Goal: Task Accomplishment & Management: Complete application form

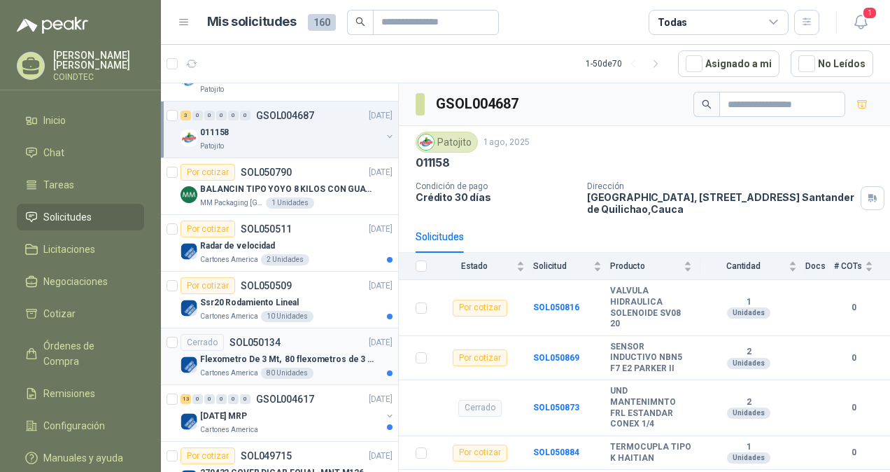
scroll to position [1387, 0]
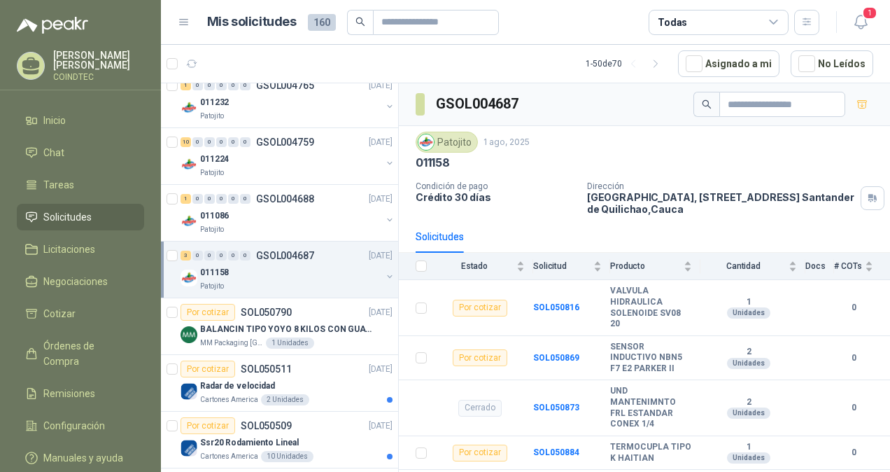
click at [301, 267] on div "011158" at bounding box center [290, 272] width 181 height 17
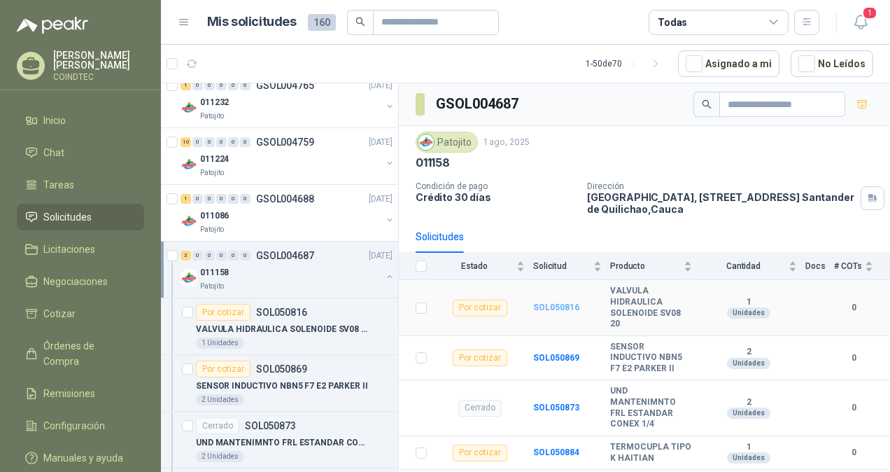
click at [557, 302] on b "SOL050816" at bounding box center [556, 307] width 46 height 10
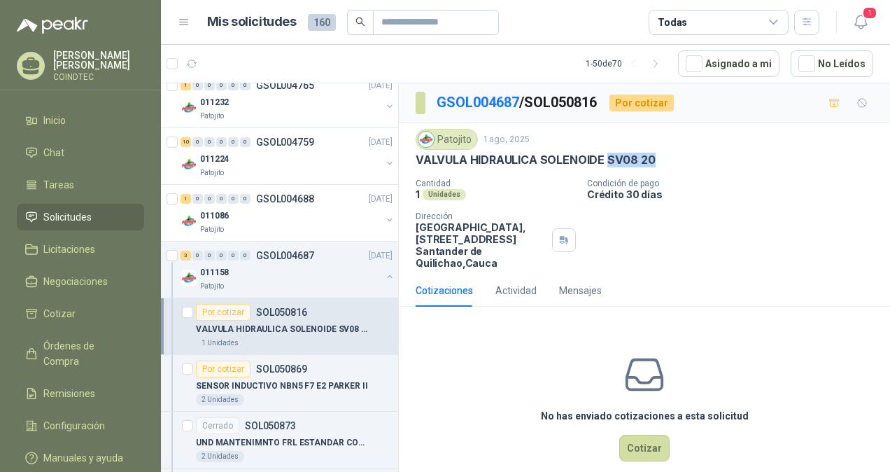
drag, startPoint x: 651, startPoint y: 154, endPoint x: 607, endPoint y: 151, distance: 44.2
click at [607, 153] on p "VALVULA HIDRAULICA SOLENOIDE SV08 20" at bounding box center [536, 160] width 240 height 15
copy p "SV08 20"
click at [330, 267] on div "011158" at bounding box center [290, 272] width 181 height 17
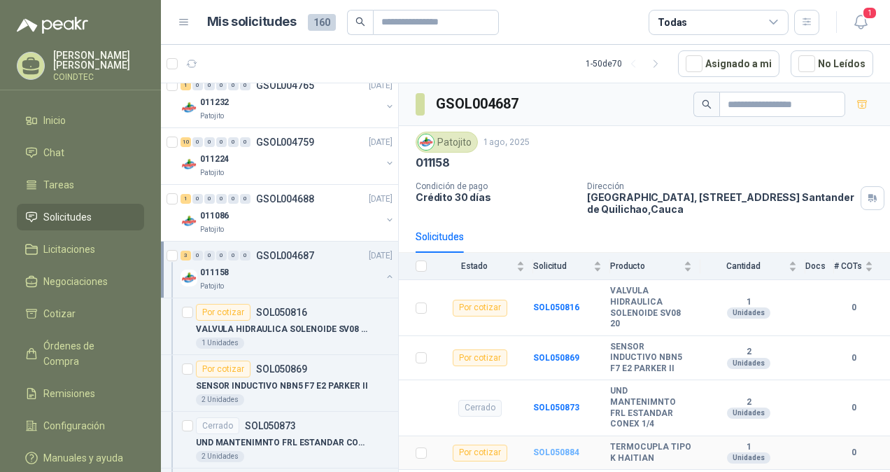
click at [538, 447] on b "SOL050884" at bounding box center [556, 452] width 46 height 10
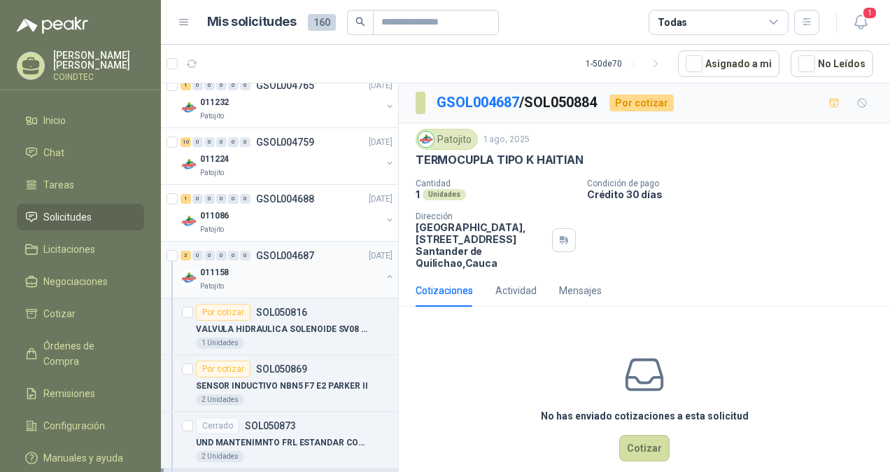
click at [290, 273] on div "011158" at bounding box center [290, 272] width 181 height 17
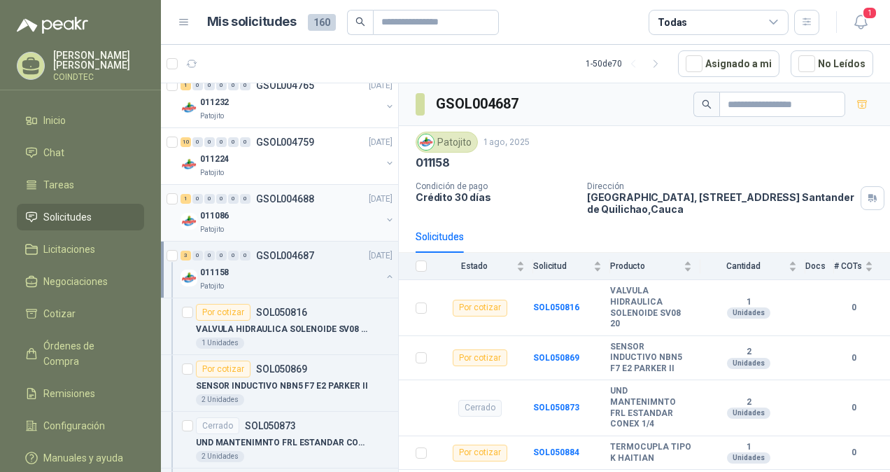
click at [291, 207] on div "011086" at bounding box center [290, 215] width 181 height 17
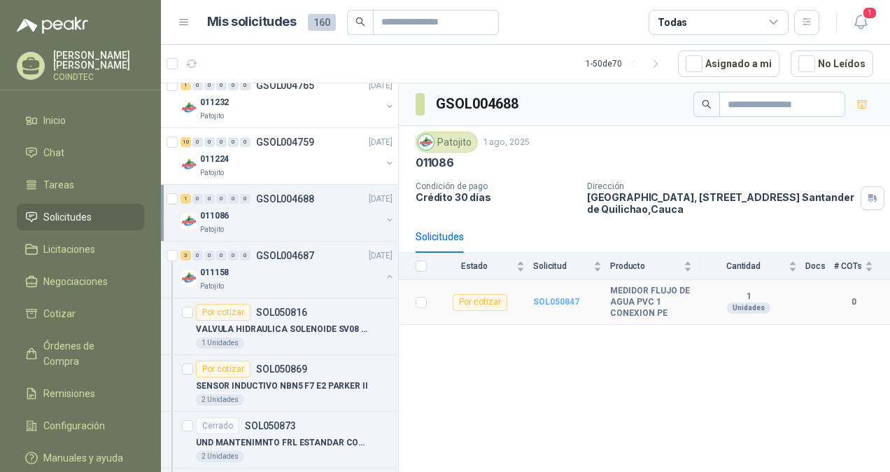
click at [542, 299] on b "SOL050847" at bounding box center [556, 302] width 46 height 10
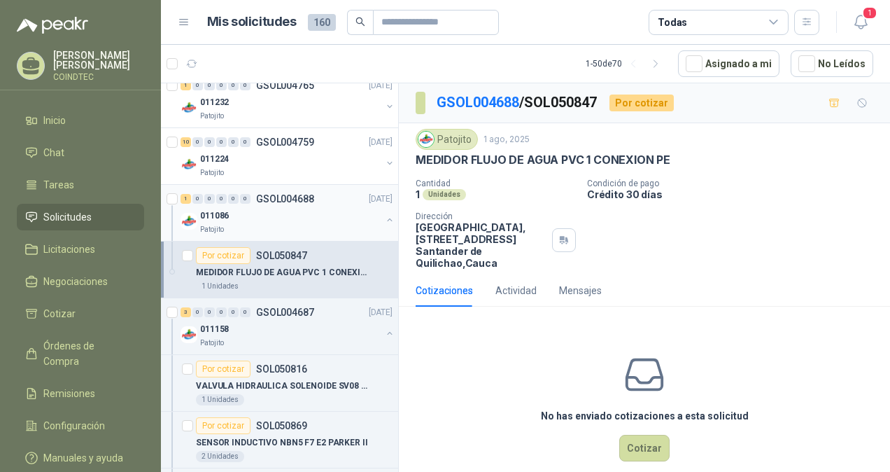
click at [278, 224] on div "Patojito" at bounding box center [290, 229] width 181 height 11
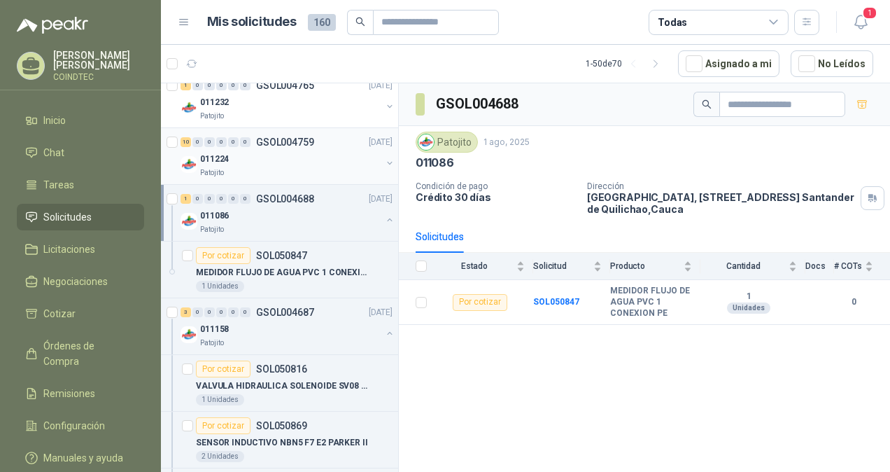
click at [288, 157] on div "011224" at bounding box center [290, 158] width 181 height 17
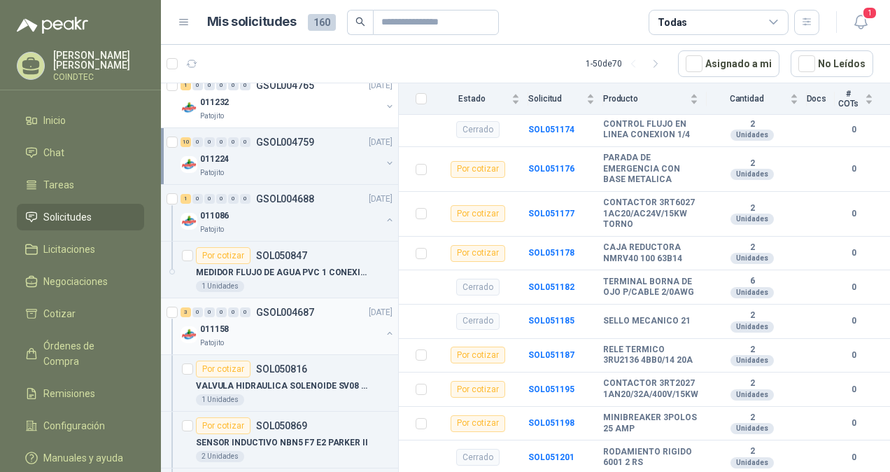
scroll to position [1317, 0]
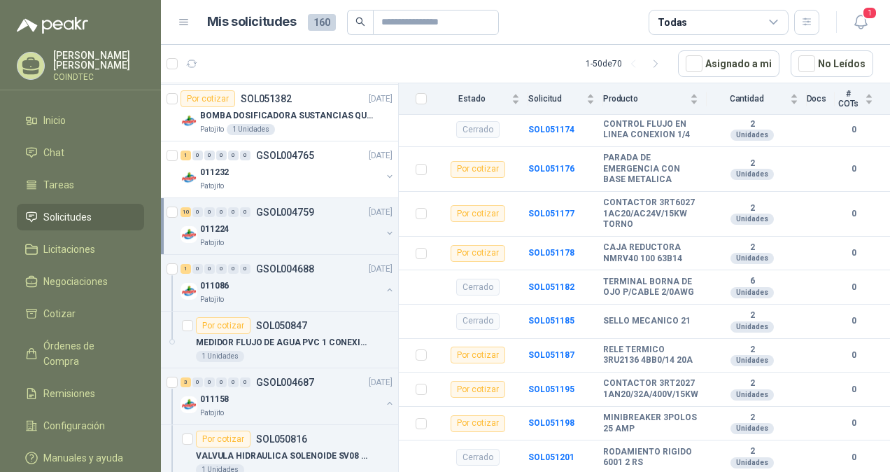
click at [322, 237] on div "Patojito" at bounding box center [290, 242] width 181 height 11
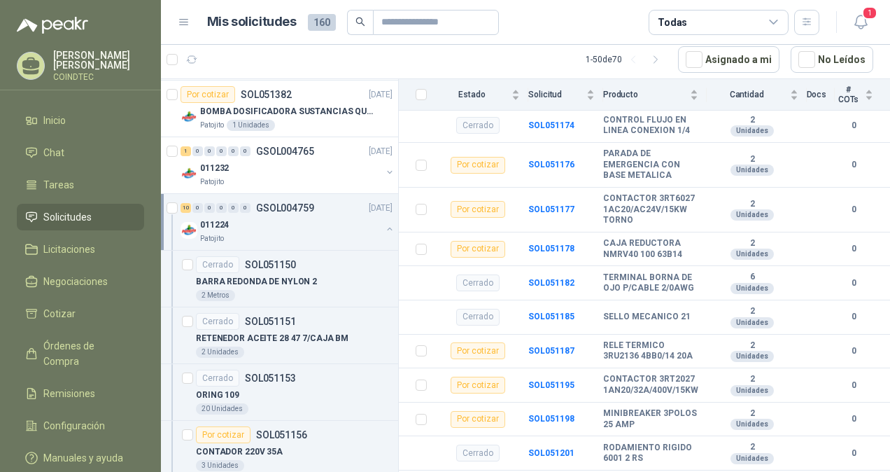
scroll to position [1247, 0]
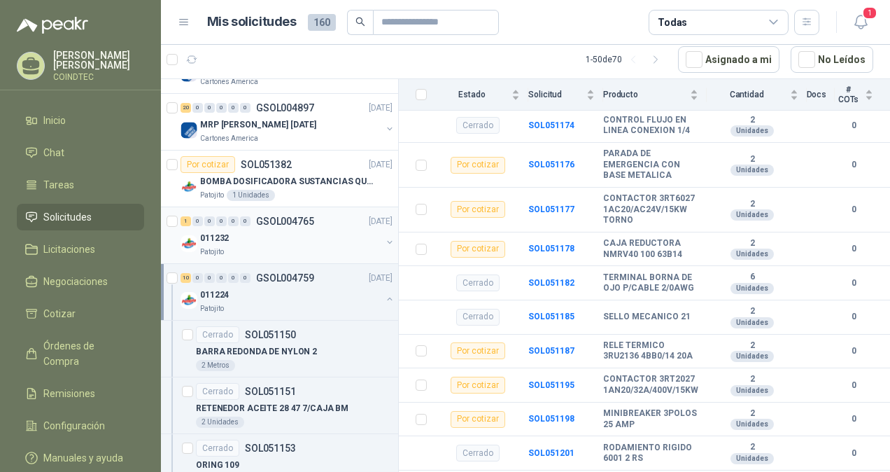
click at [311, 230] on div "011232" at bounding box center [290, 237] width 181 height 17
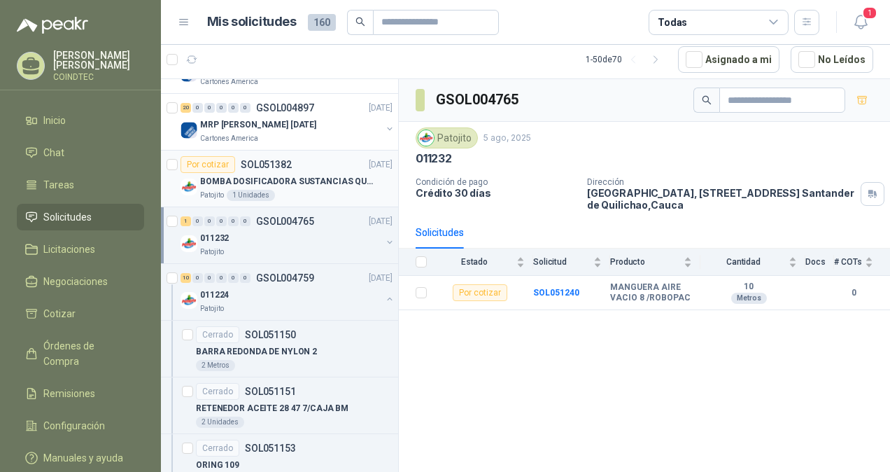
click at [312, 183] on div "BOMBA DOSIFICADORA SUSTANCIAS QUIMICAS" at bounding box center [296, 181] width 192 height 17
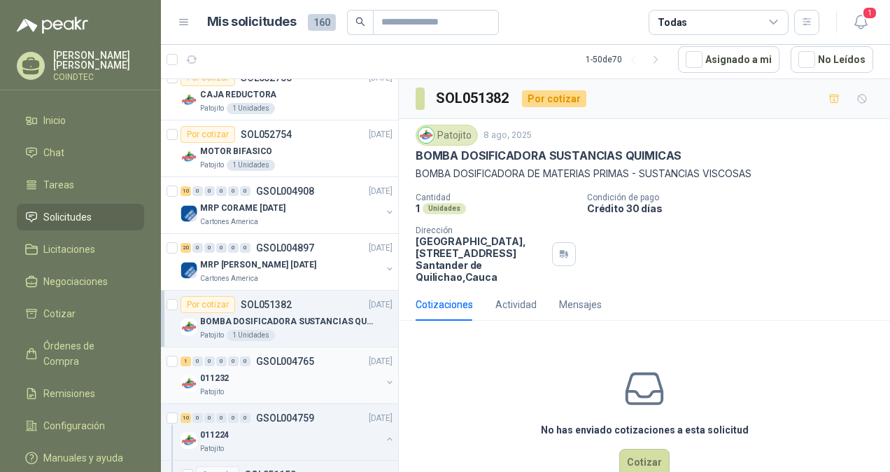
scroll to position [967, 0]
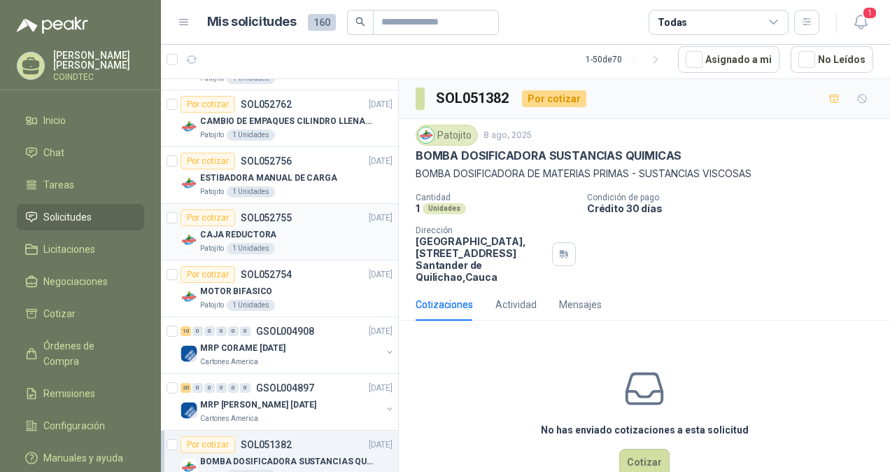
click at [325, 234] on div "CAJA REDUCTORA" at bounding box center [296, 234] width 192 height 17
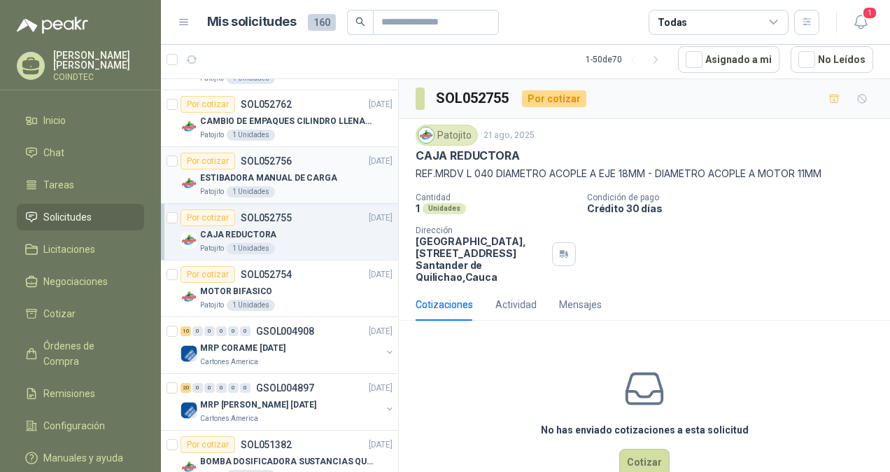
scroll to position [897, 0]
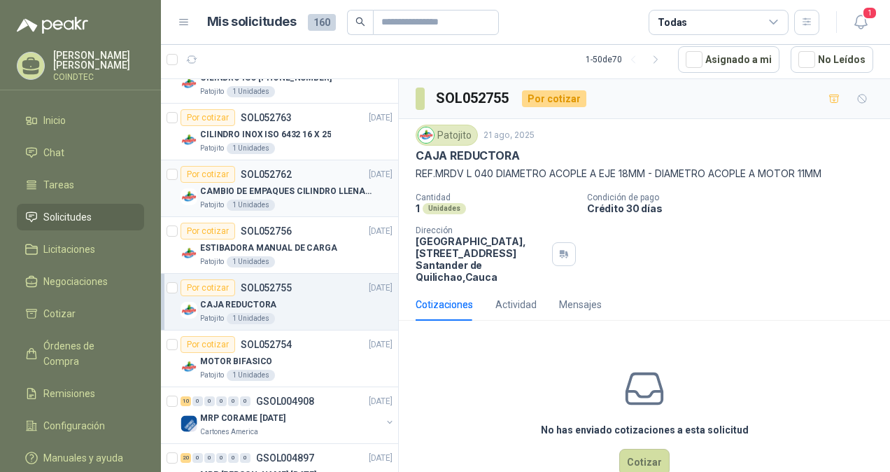
click at [341, 185] on p "CAMBIO DE EMPAQUES CILINDRO LLENADORA MANUALNUAL" at bounding box center [287, 191] width 174 height 13
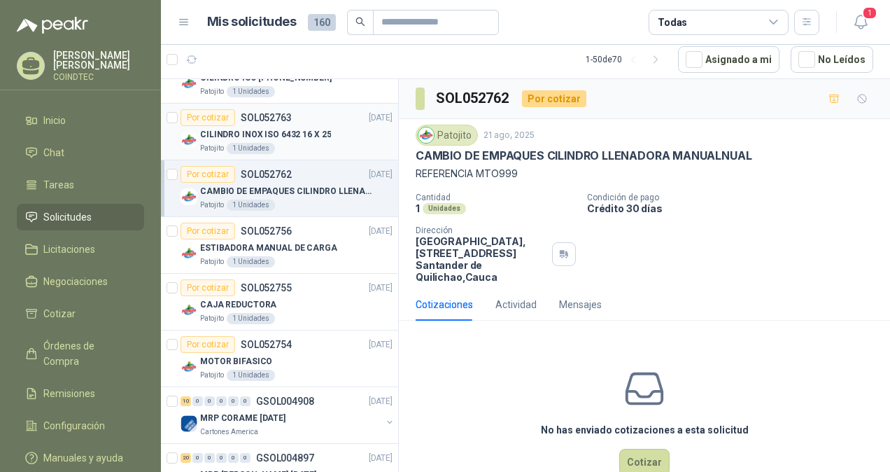
click at [332, 143] on div "Patojito 1 Unidades" at bounding box center [296, 148] width 192 height 11
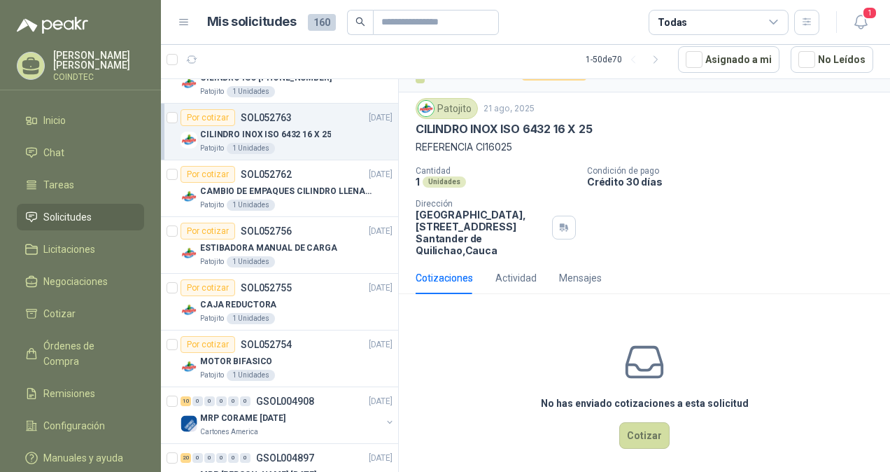
scroll to position [36, 0]
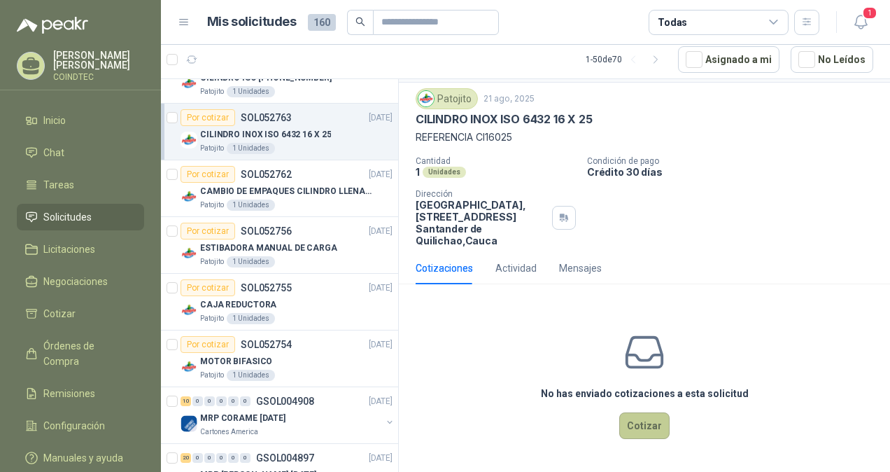
click at [638, 417] on button "Cotizar" at bounding box center [644, 425] width 50 height 27
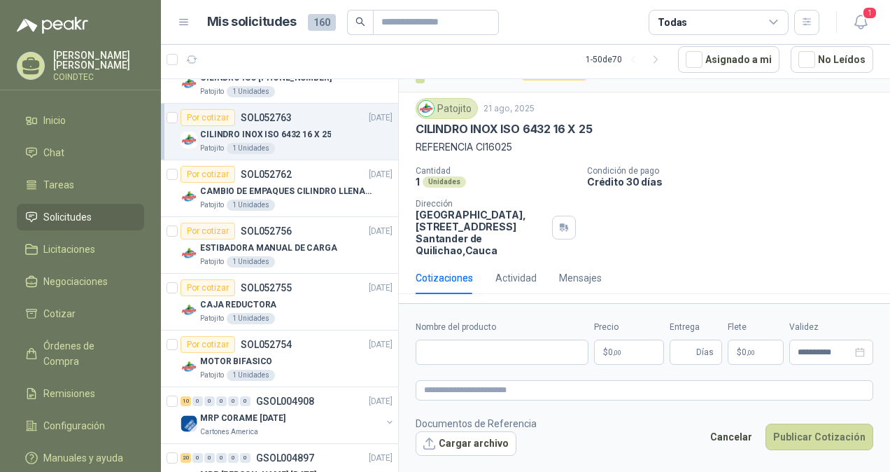
scroll to position [27, 0]
drag, startPoint x: 600, startPoint y: 127, endPoint x: 426, endPoint y: 134, distance: 174.4
click at [419, 129] on div "CILINDRO INOX ISO 6432 16 X 25" at bounding box center [645, 129] width 458 height 15
copy p "CILINDRO INOX ISO 6432 16 X 25"
click at [498, 350] on input "Nombre del producto" at bounding box center [502, 351] width 173 height 25
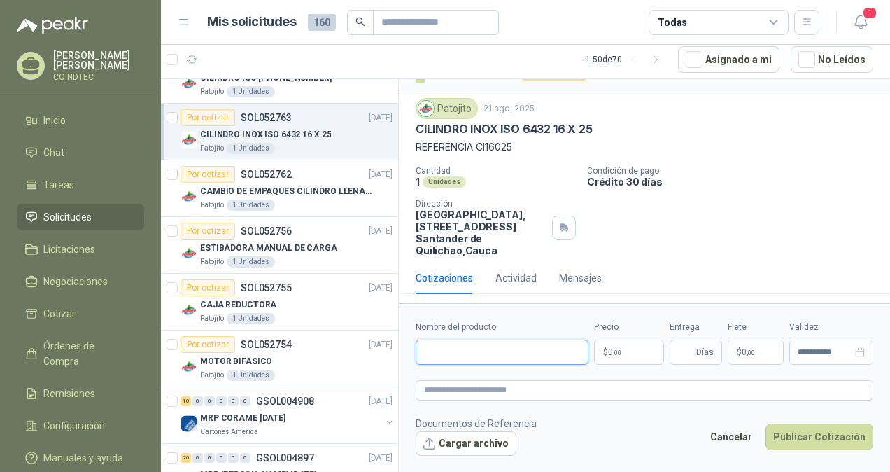
paste input "**********"
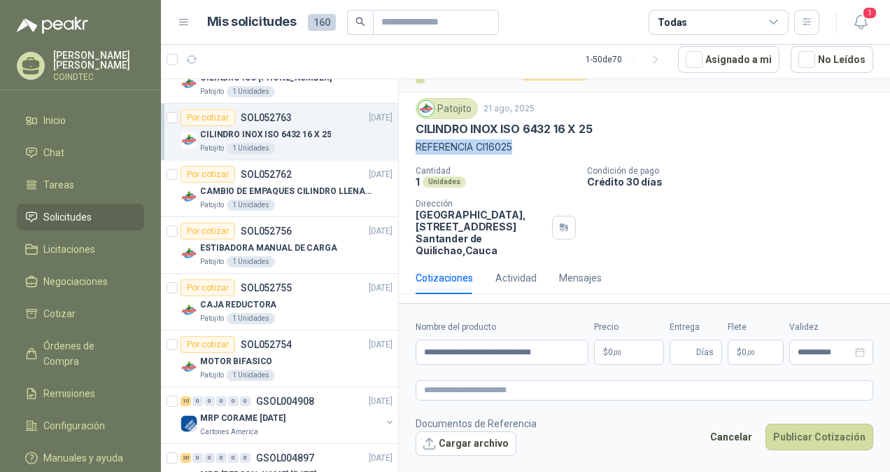
drag, startPoint x: 530, startPoint y: 148, endPoint x: 444, endPoint y: 155, distance: 86.3
click at [418, 146] on p "REFERENCIA CI16025" at bounding box center [645, 146] width 458 height 15
copy p "REFERENCIA CI16025"
click at [563, 353] on input "**********" at bounding box center [502, 351] width 173 height 25
paste input "**********"
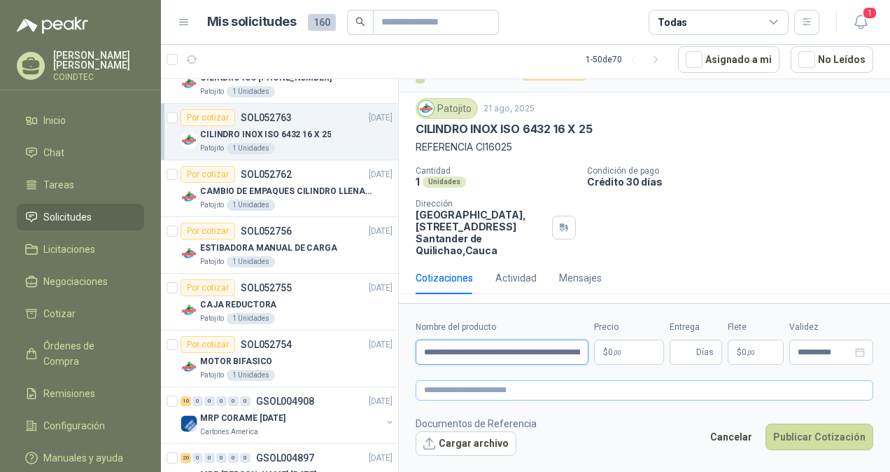
scroll to position [0, 52]
type input "**********"
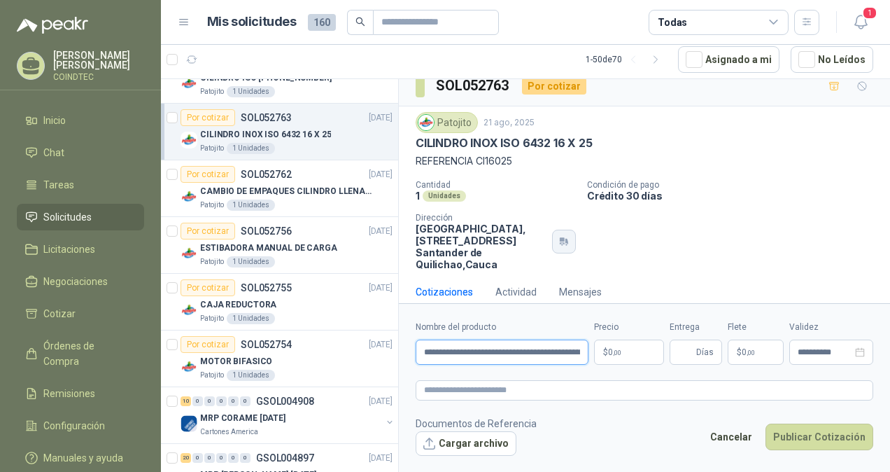
scroll to position [0, 0]
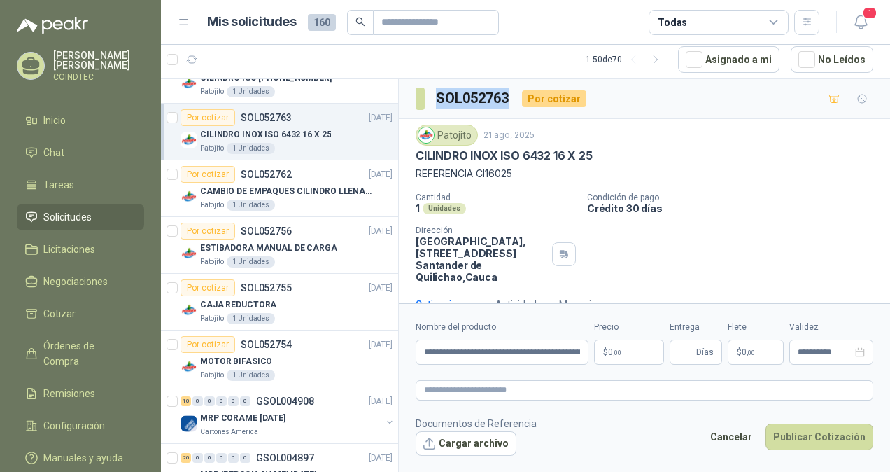
drag, startPoint x: 436, startPoint y: 97, endPoint x: 507, endPoint y: 99, distance: 70.7
click at [507, 99] on h3 "SOL052763" at bounding box center [473, 98] width 75 height 22
copy h3 "SOL052763"
drag, startPoint x: 424, startPoint y: 351, endPoint x: 628, endPoint y: 351, distance: 204.3
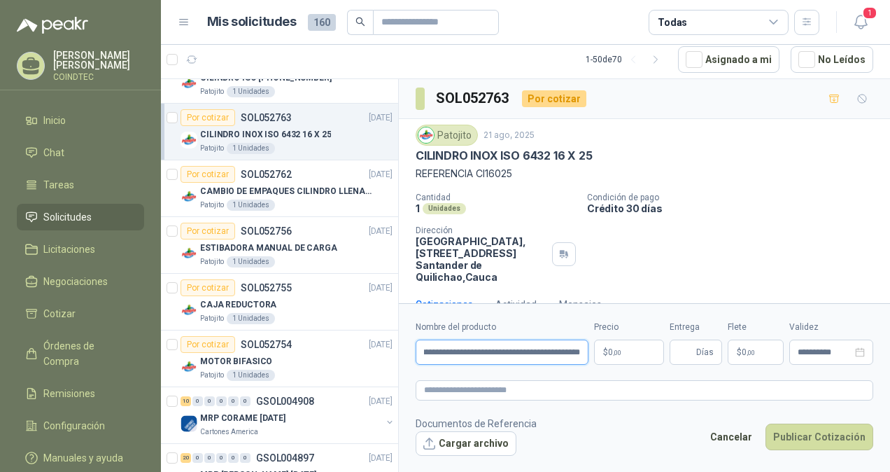
click at [628, 351] on div "**********" at bounding box center [645, 342] width 458 height 44
click at [623, 348] on p "$ 0 ,00" at bounding box center [629, 351] width 70 height 25
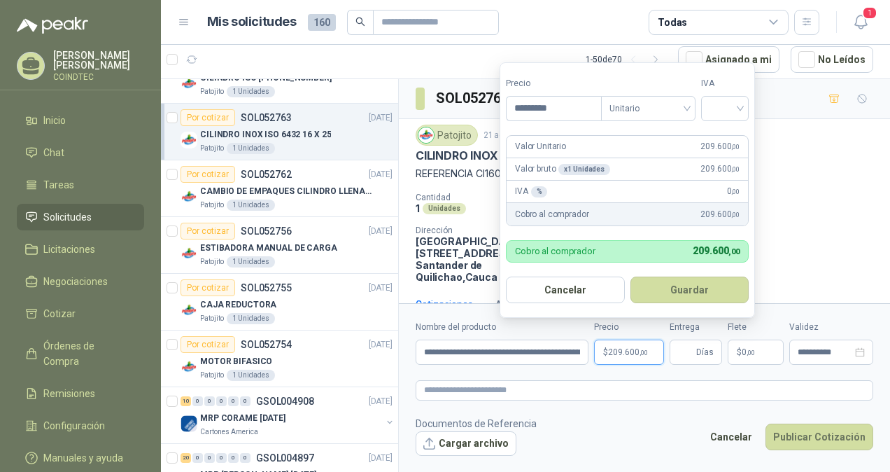
type input "*********"
click at [587, 191] on div "IVA % 0 ,00" at bounding box center [627, 192] width 241 height 22
click at [710, 111] on div at bounding box center [725, 108] width 48 height 25
click at [718, 134] on div "19%" at bounding box center [728, 138] width 26 height 15
click at [691, 288] on button "Guardar" at bounding box center [692, 289] width 120 height 27
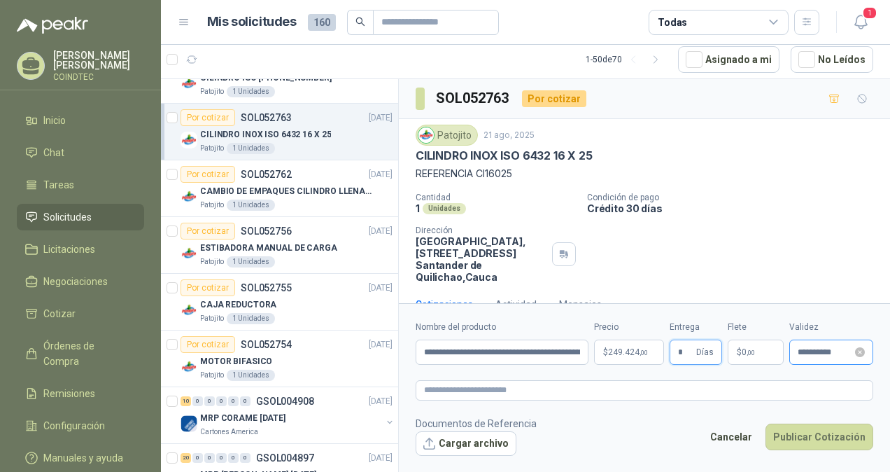
click at [821, 358] on div "**********" at bounding box center [831, 351] width 84 height 25
type input "*"
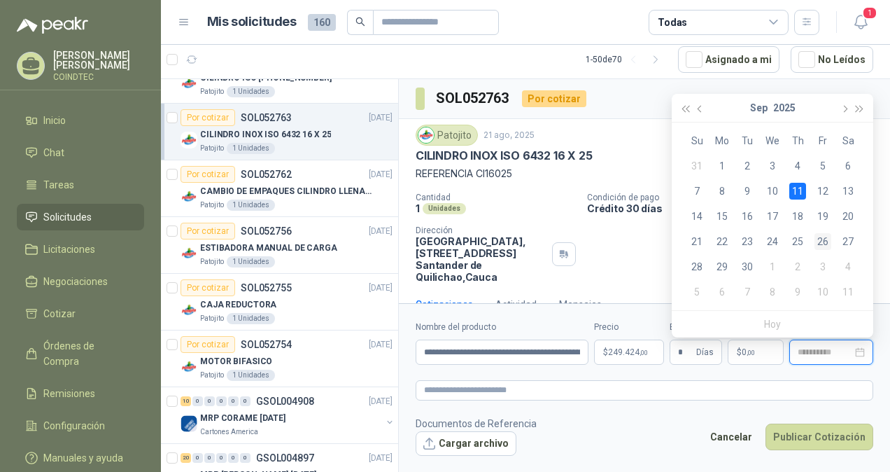
type input "**********"
click at [831, 239] on td "26" at bounding box center [822, 241] width 25 height 25
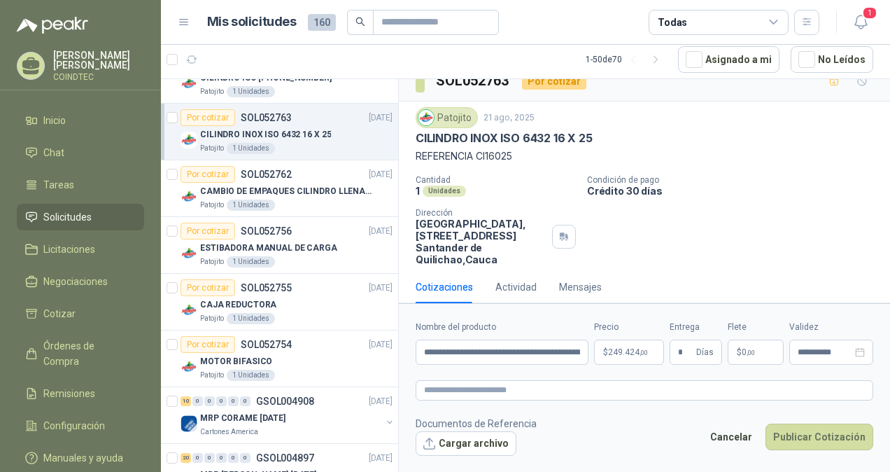
scroll to position [27, 0]
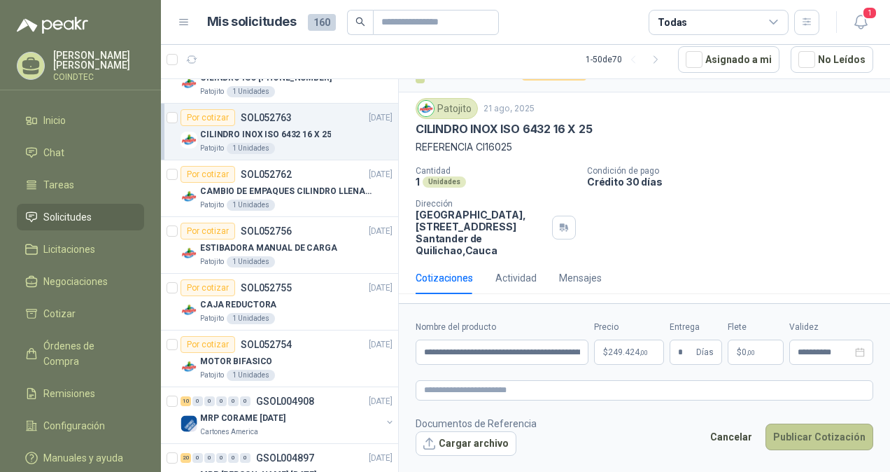
click at [791, 428] on button "Publicar Cotización" at bounding box center [819, 436] width 108 height 27
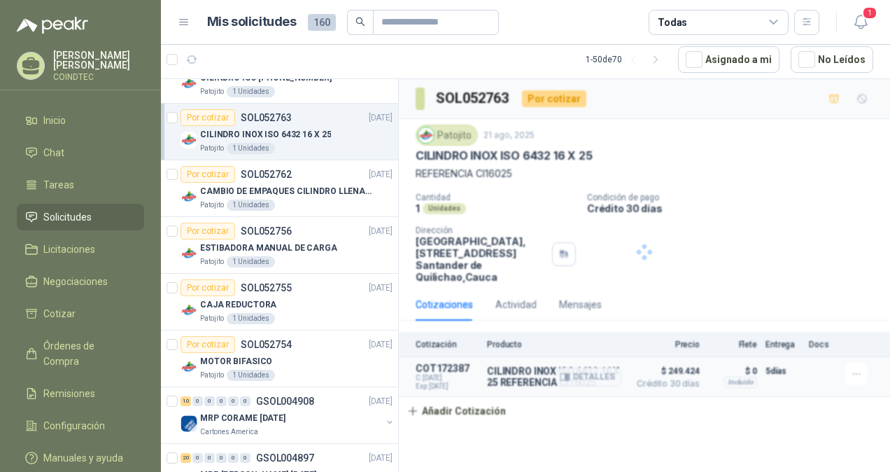
scroll to position [0, 0]
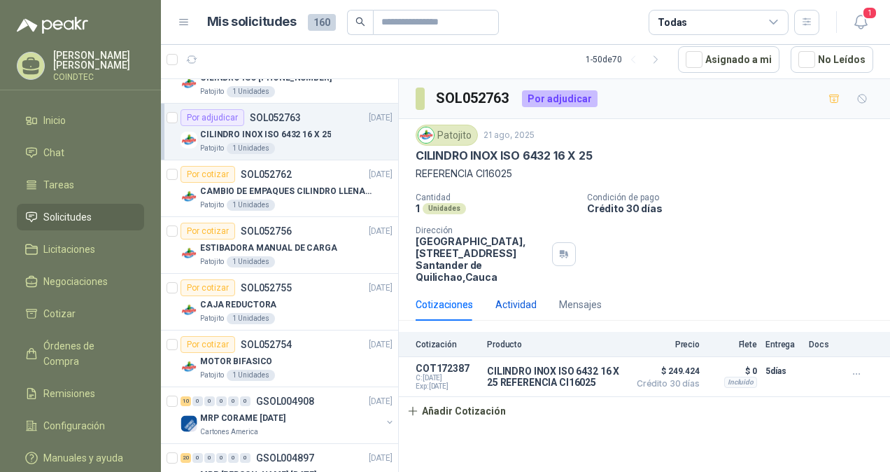
click at [507, 299] on div "Actividad" at bounding box center [515, 304] width 41 height 15
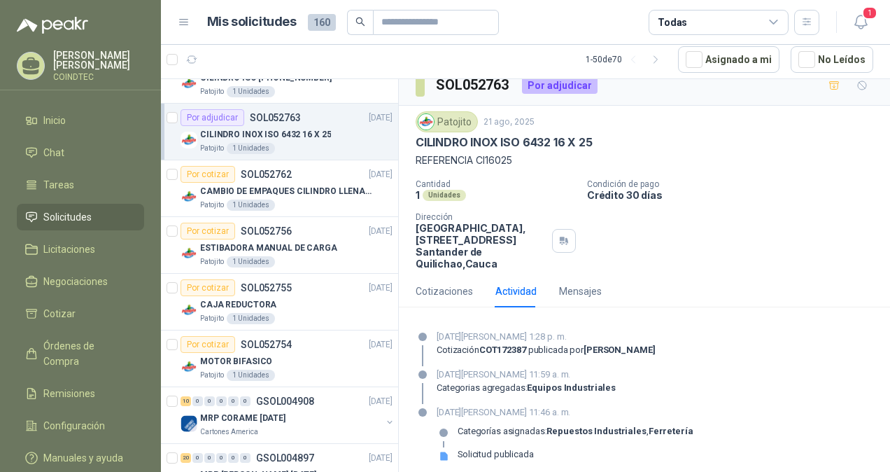
scroll to position [24, 0]
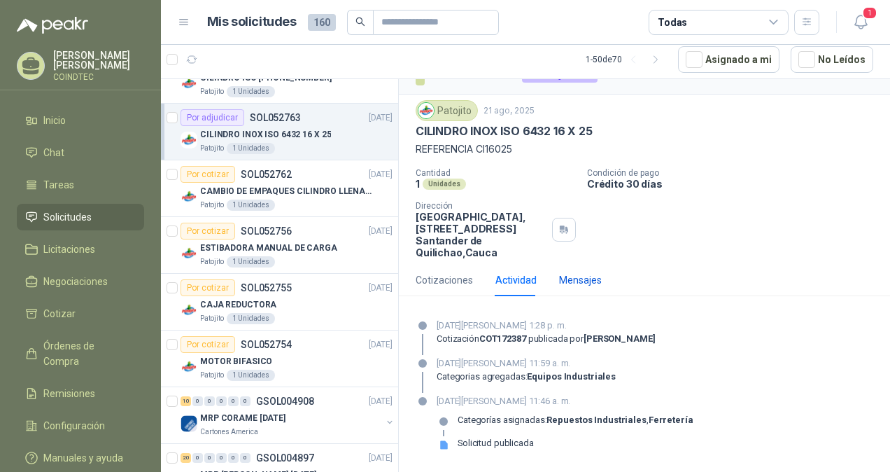
click at [574, 276] on div "Mensajes" at bounding box center [580, 279] width 43 height 15
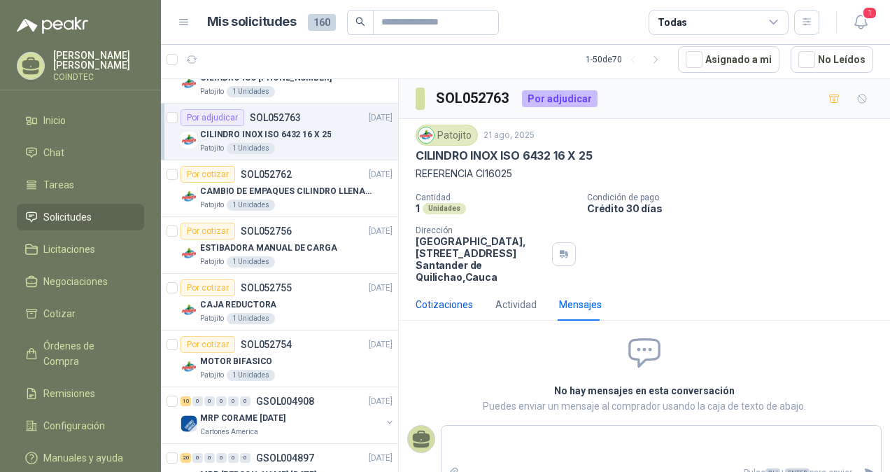
click at [462, 297] on div "Cotizaciones" at bounding box center [444, 304] width 57 height 15
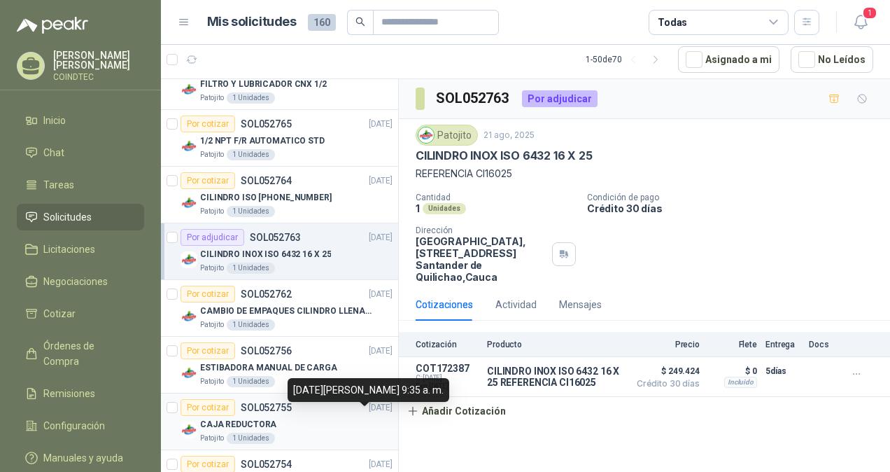
scroll to position [757, 0]
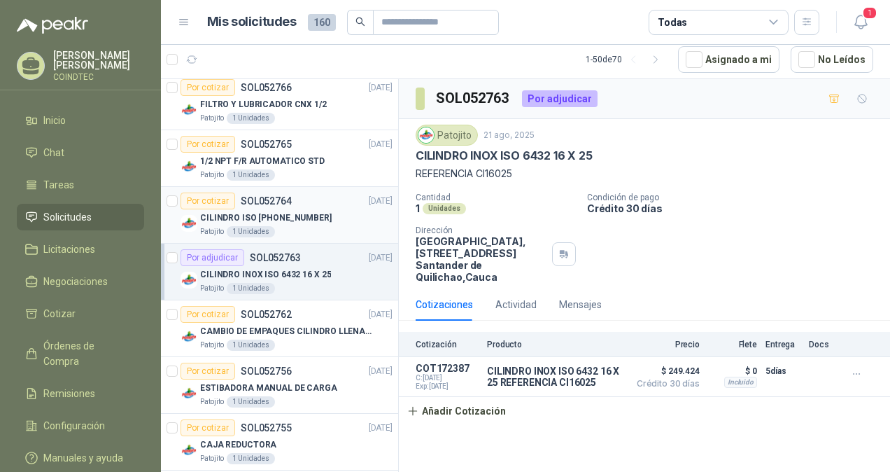
click at [328, 213] on div "CILINDRO ISO [PHONE_NUMBER]" at bounding box center [296, 217] width 192 height 17
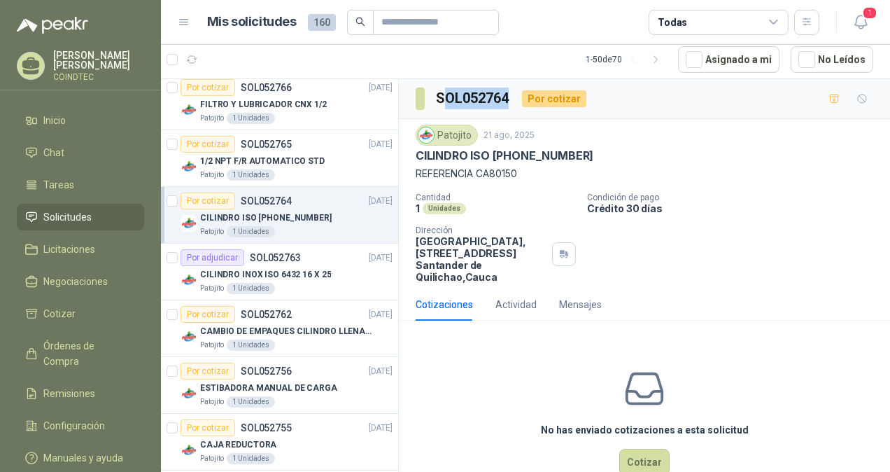
drag, startPoint x: 511, startPoint y: 100, endPoint x: 440, endPoint y: 98, distance: 70.7
click at [440, 98] on h3 "SOL052764" at bounding box center [473, 98] width 75 height 22
drag, startPoint x: 514, startPoint y: 98, endPoint x: 439, endPoint y: 97, distance: 74.9
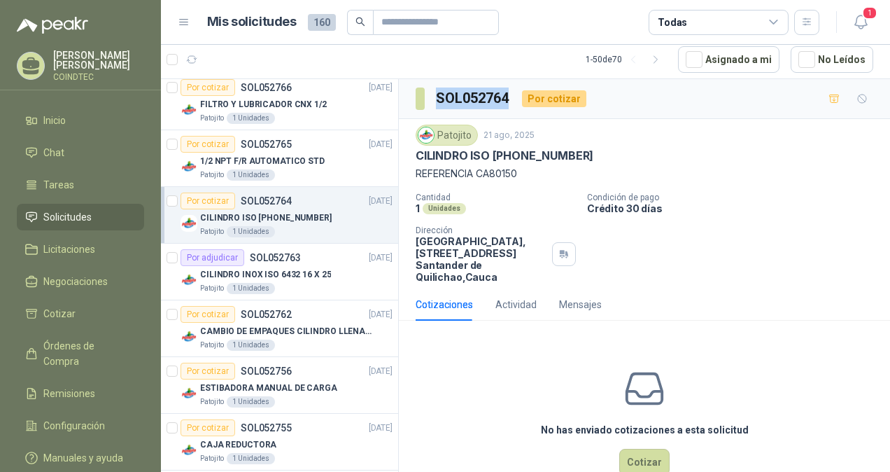
click at [439, 97] on div "SOL052764 Por cotizar" at bounding box center [501, 98] width 171 height 22
copy h3 "SOL052764"
drag, startPoint x: 575, startPoint y: 153, endPoint x: 411, endPoint y: 150, distance: 163.7
click at [411, 150] on div "Patojito [DATE] CILINDRO ISO [PHONE_NUMBER] REFERENCIA CA80150 Cantidad 1 Unida…" at bounding box center [644, 203] width 491 height 169
copy p "CILINDRO ISO [PHONE_NUMBER]"
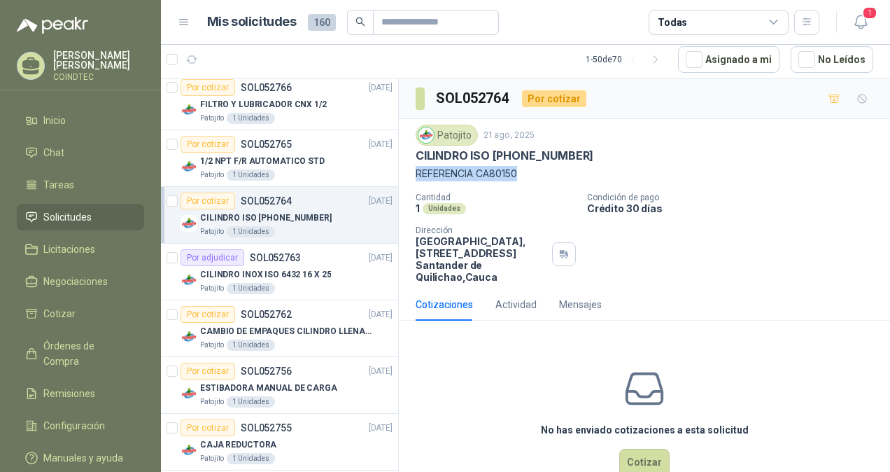
drag, startPoint x: 507, startPoint y: 174, endPoint x: 416, endPoint y: 172, distance: 90.3
click at [416, 172] on p "REFERENCIA CA80150" at bounding box center [645, 173] width 458 height 15
copy p "REFERENCIA CA80150"
click at [623, 453] on button "Cotizar" at bounding box center [644, 462] width 50 height 27
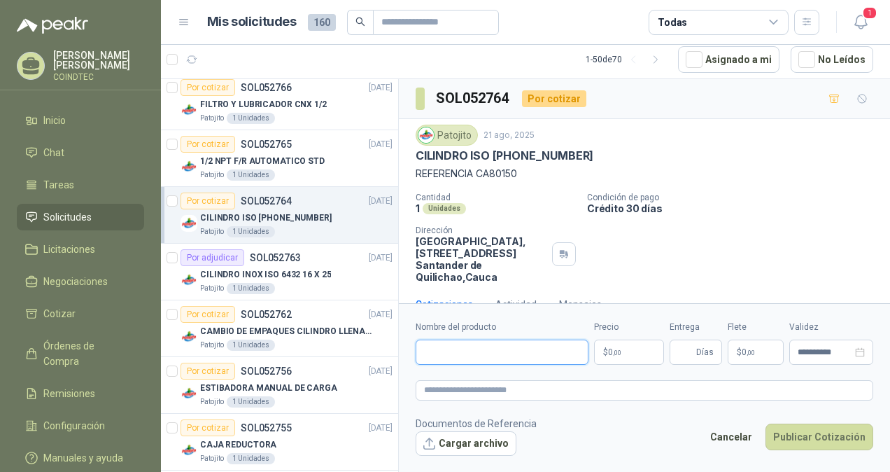
click at [507, 358] on input "Nombre del producto" at bounding box center [502, 351] width 173 height 25
paste input "**********"
type input "**********"
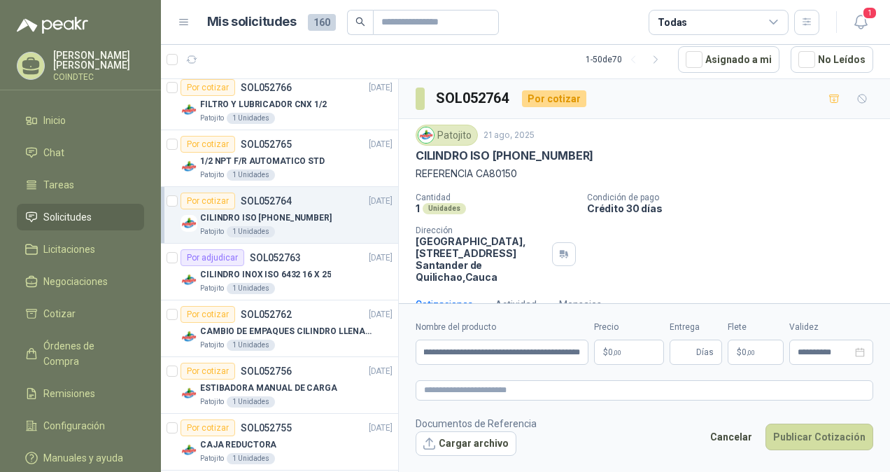
scroll to position [0, 0]
click at [629, 348] on p "$ 0 ,00" at bounding box center [629, 351] width 70 height 25
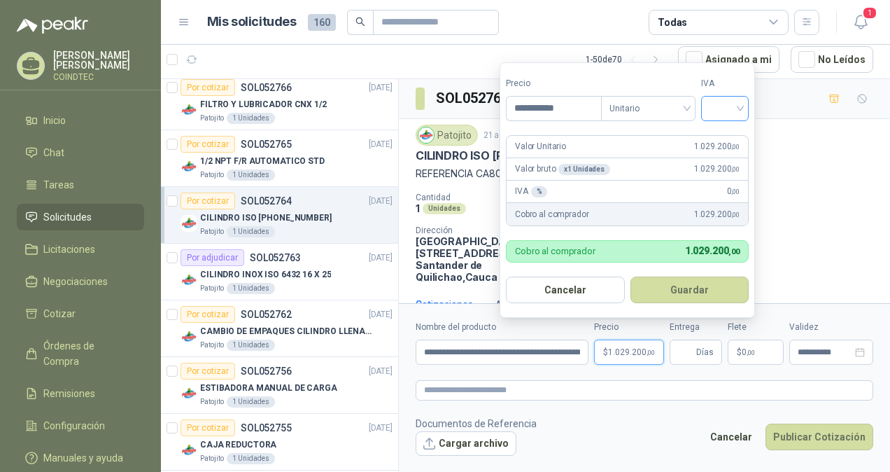
type input "**********"
click at [716, 113] on input "search" at bounding box center [724, 107] width 31 height 21
click at [721, 136] on div "19%" at bounding box center [728, 138] width 26 height 15
click at [709, 282] on button "Guardar" at bounding box center [692, 289] width 120 height 27
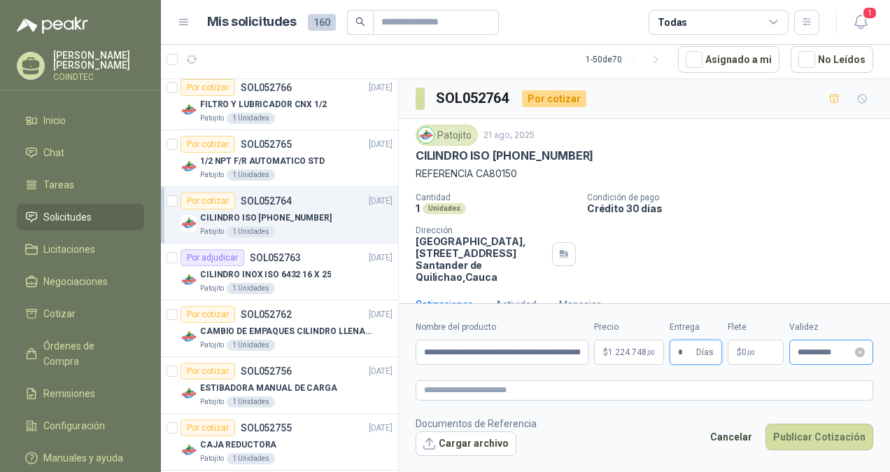
type input "*"
click at [824, 353] on input "**********" at bounding box center [825, 352] width 55 height 9
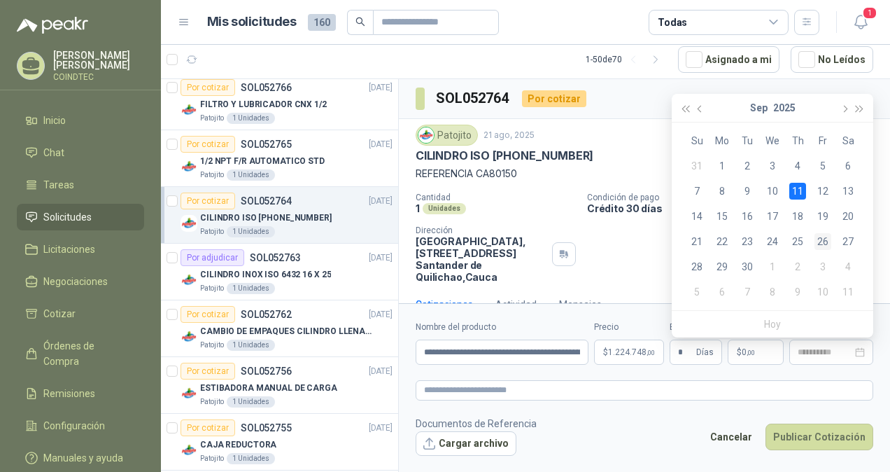
click at [818, 235] on div "26" at bounding box center [822, 241] width 17 height 17
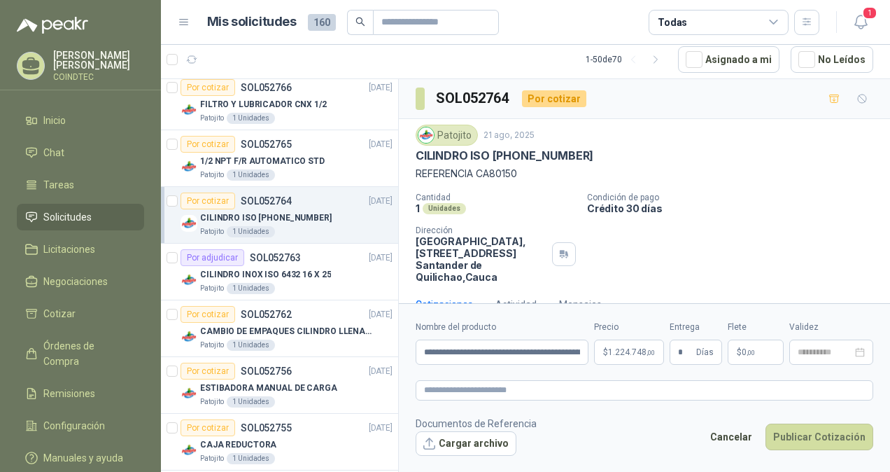
type input "**********"
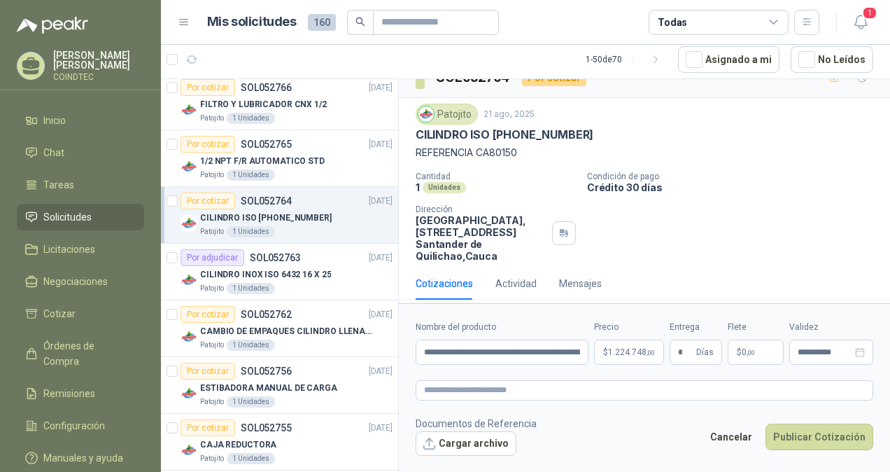
scroll to position [27, 0]
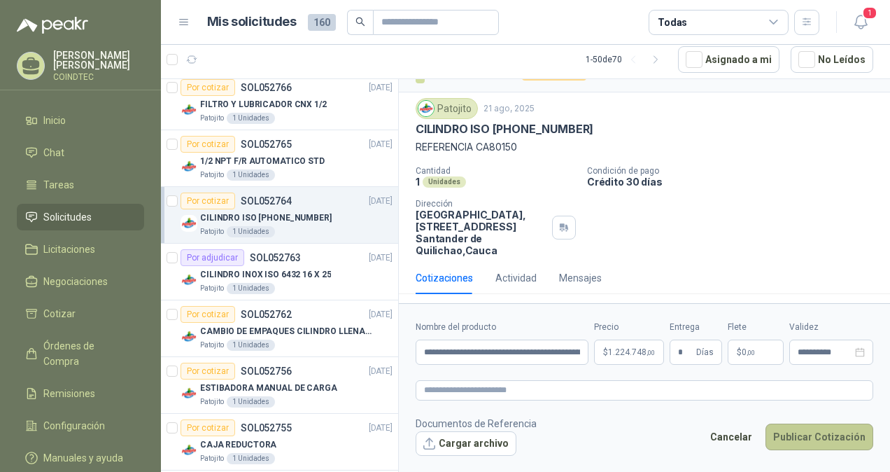
click at [799, 431] on button "Publicar Cotización" at bounding box center [819, 436] width 108 height 27
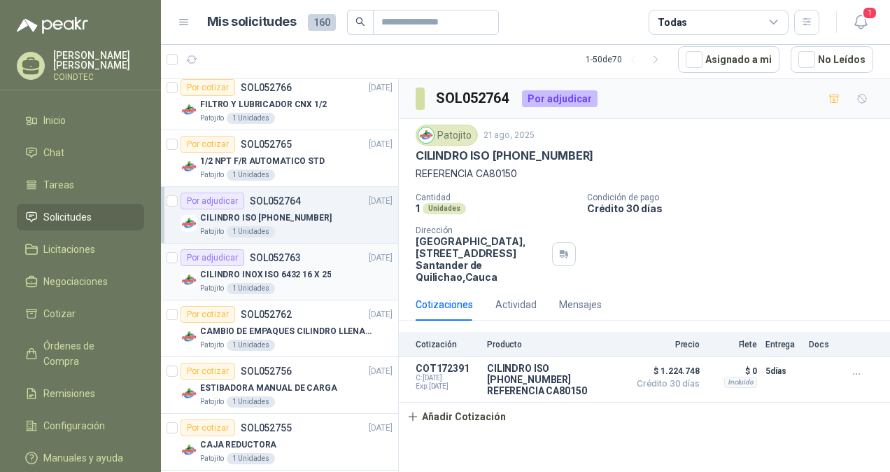
scroll to position [687, 0]
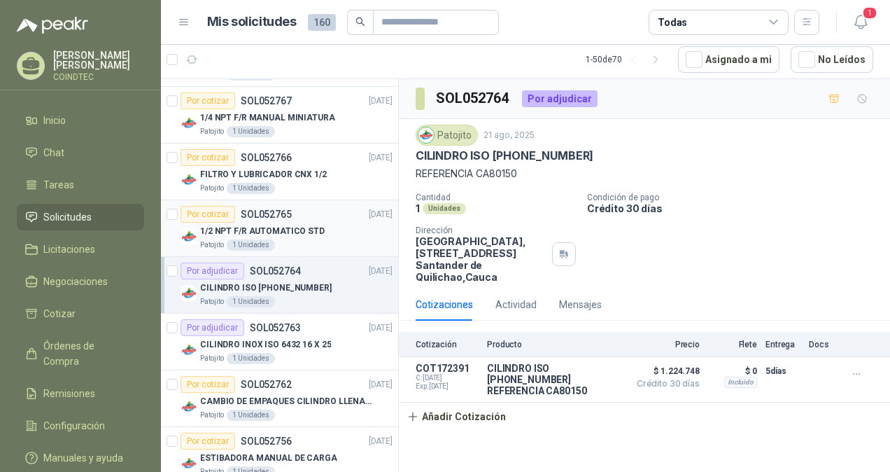
click at [318, 229] on div "1/2 NPT F/R AUTOMATICO STD" at bounding box center [296, 231] width 192 height 17
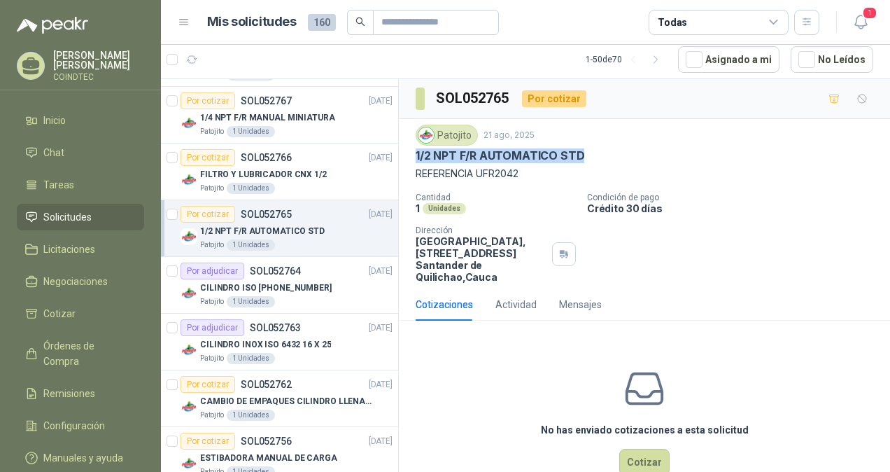
drag, startPoint x: 589, startPoint y: 148, endPoint x: 408, endPoint y: 158, distance: 181.5
click at [408, 158] on div "Patojito [DATE] 1/2 NPT F/R AUTOMATICO STD REFERENCIA UFR2042 Cantidad 1 Unidad…" at bounding box center [644, 203] width 491 height 169
copy p "1/2 NPT F/R AUTOMATICO STD"
drag, startPoint x: 525, startPoint y: 172, endPoint x: 415, endPoint y: 167, distance: 110.7
click at [415, 167] on div "Patojito [DATE] 1/2 NPT F/R AUTOMATICO STD REFERENCIA UFR2042 Cantidad 1 Unidad…" at bounding box center [644, 203] width 491 height 169
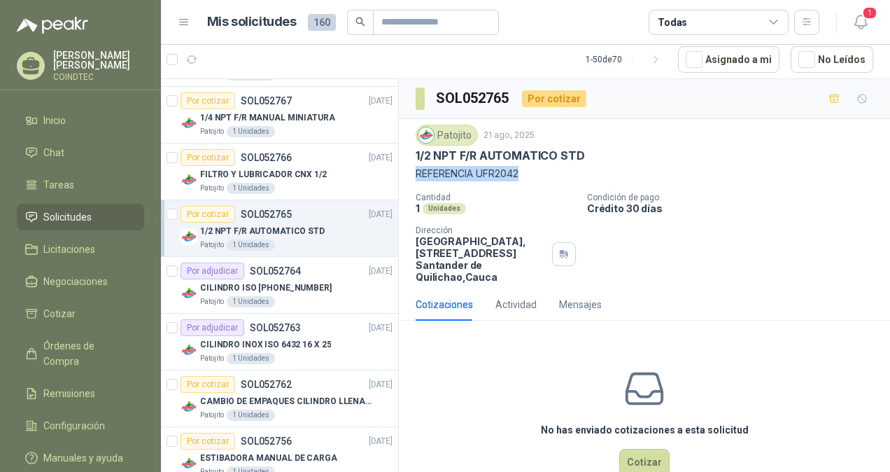
copy p "REFERENCIA UFR2042"
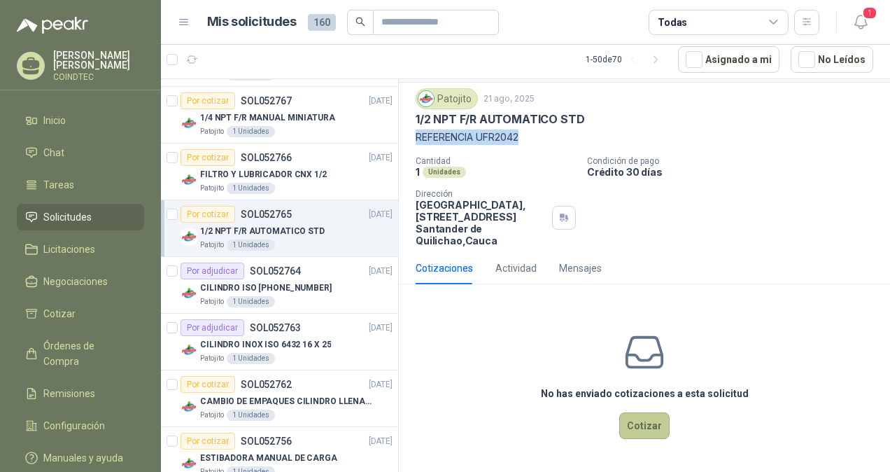
click at [643, 425] on button "Cotizar" at bounding box center [644, 425] width 50 height 27
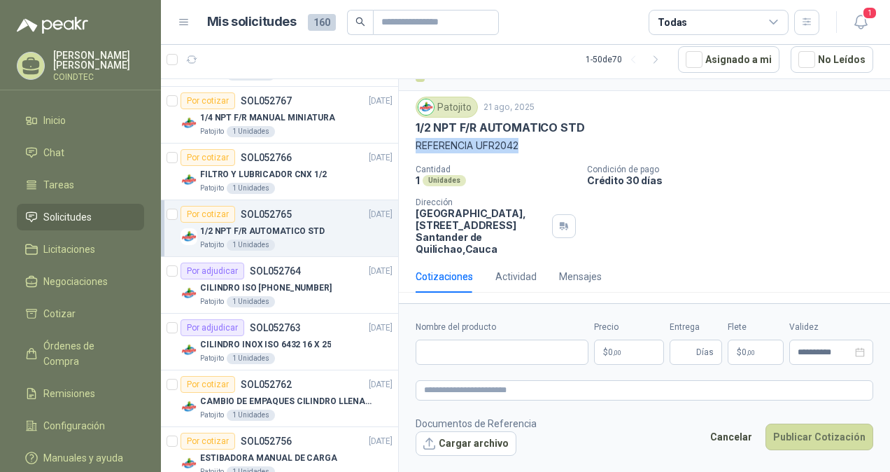
scroll to position [27, 0]
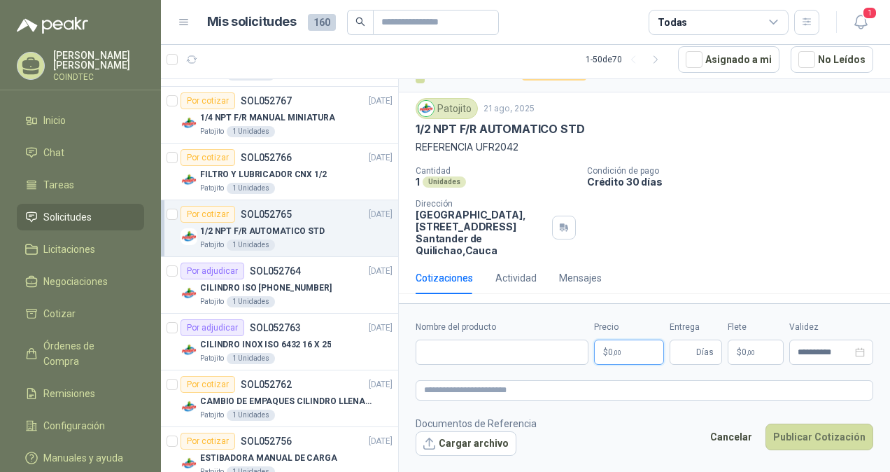
click at [631, 357] on p "$ 0 ,00" at bounding box center [629, 351] width 70 height 25
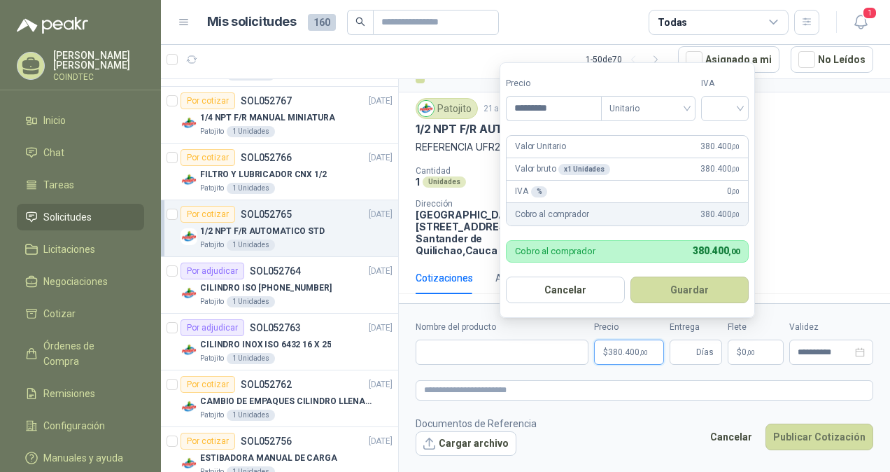
type input "*********"
click at [714, 109] on input "search" at bounding box center [724, 107] width 31 height 21
click at [717, 133] on div "19%" at bounding box center [728, 138] width 26 height 15
click at [700, 288] on button "Guardar" at bounding box center [692, 289] width 120 height 27
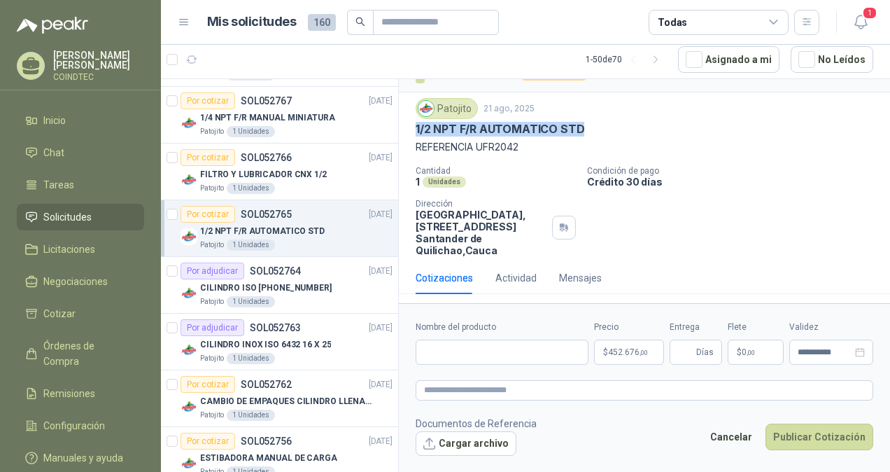
drag, startPoint x: 577, startPoint y: 125, endPoint x: 417, endPoint y: 127, distance: 160.2
click at [417, 127] on p "1/2 NPT F/R AUTOMATICO STD" at bounding box center [500, 129] width 169 height 15
copy p "1/2 NPT F/R AUTOMATICO STD"
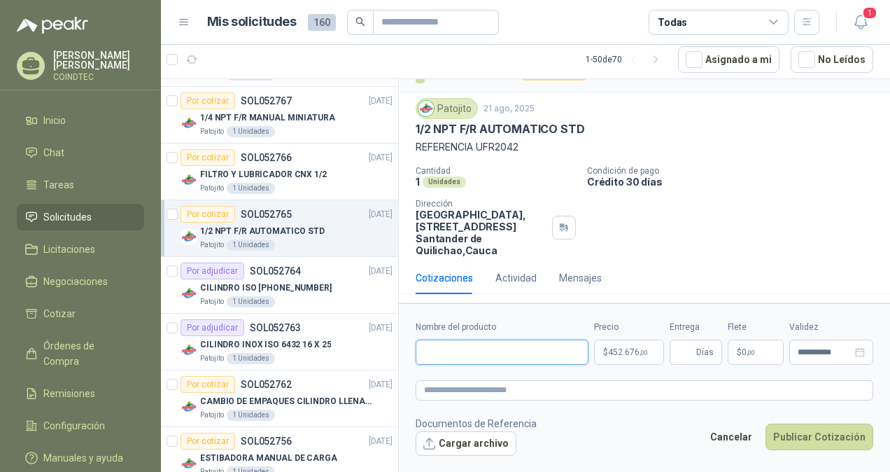
click at [462, 351] on input "Nombre del producto" at bounding box center [502, 351] width 173 height 25
paste input "**********"
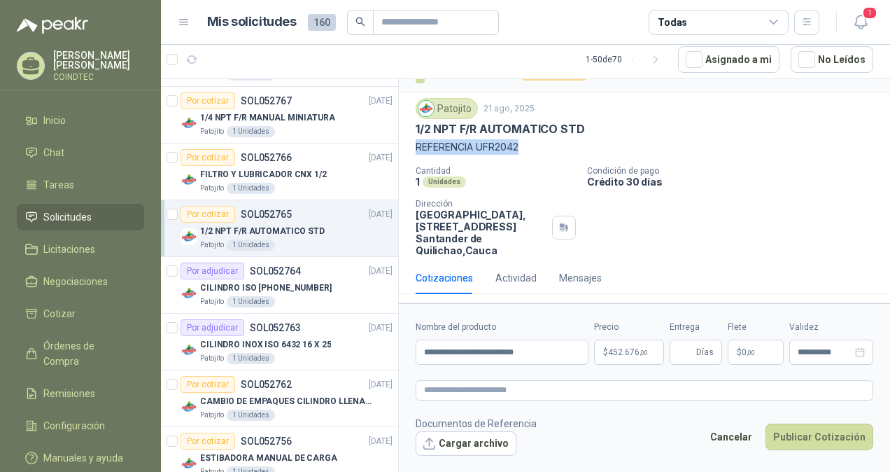
drag, startPoint x: 525, startPoint y: 144, endPoint x: 412, endPoint y: 148, distance: 113.4
click at [412, 148] on div "Patojito [DATE] 1/2 NPT F/R AUTOMATICO STD REFERENCIA UFR2042 Cantidad 1 Unidad…" at bounding box center [644, 176] width 491 height 169
click at [553, 359] on input "**********" at bounding box center [502, 351] width 173 height 25
paste input "**********"
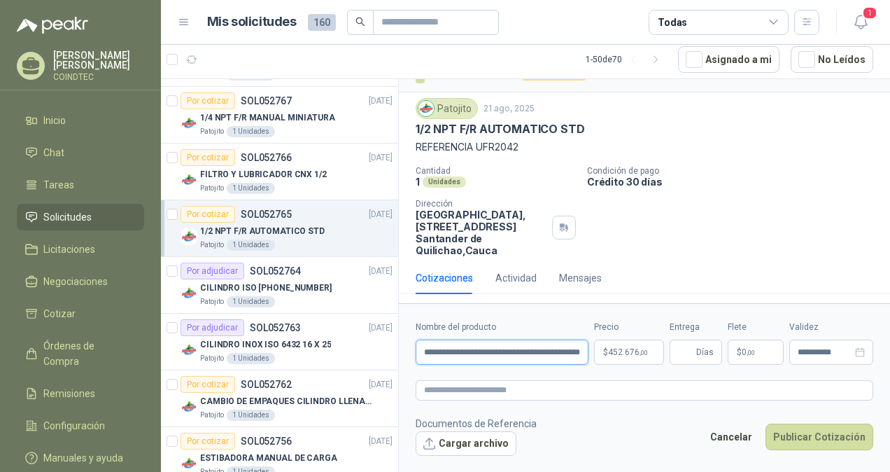
scroll to position [0, 48]
type input "**********"
click at [687, 349] on input "Entrega" at bounding box center [685, 352] width 15 height 24
type input "*"
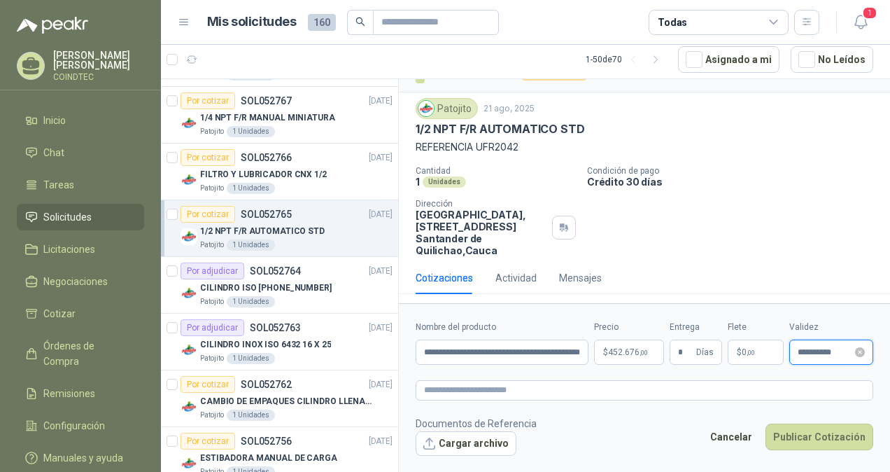
click at [813, 354] on input "**********" at bounding box center [825, 352] width 55 height 9
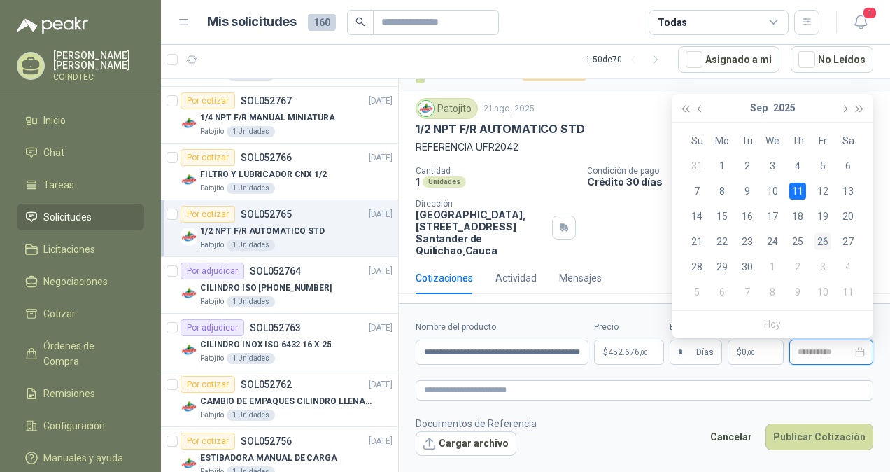
type input "**********"
click at [819, 239] on div "26" at bounding box center [822, 241] width 17 height 17
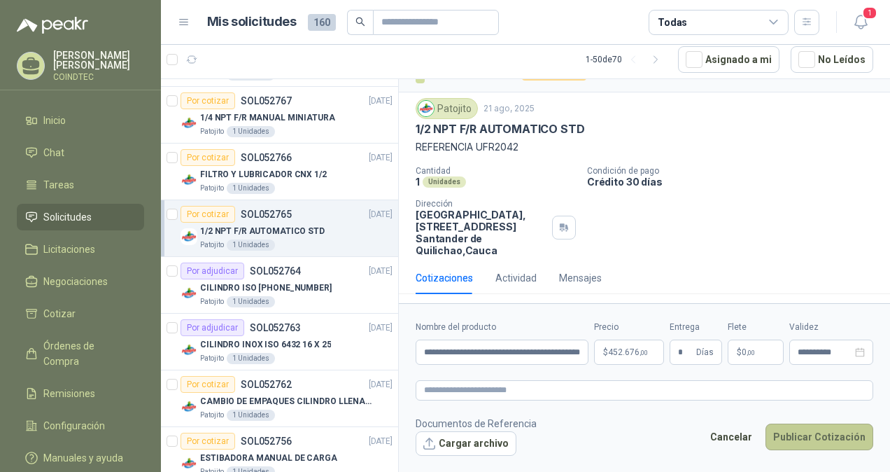
click at [815, 434] on button "Publicar Cotización" at bounding box center [819, 436] width 108 height 27
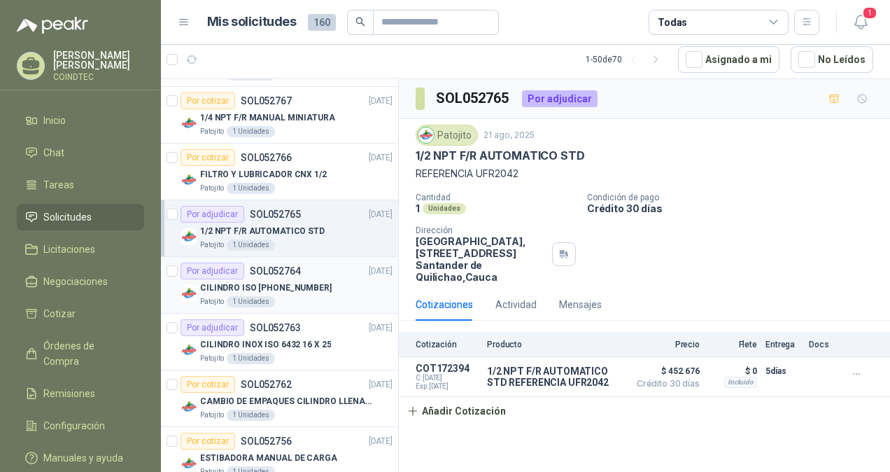
scroll to position [617, 0]
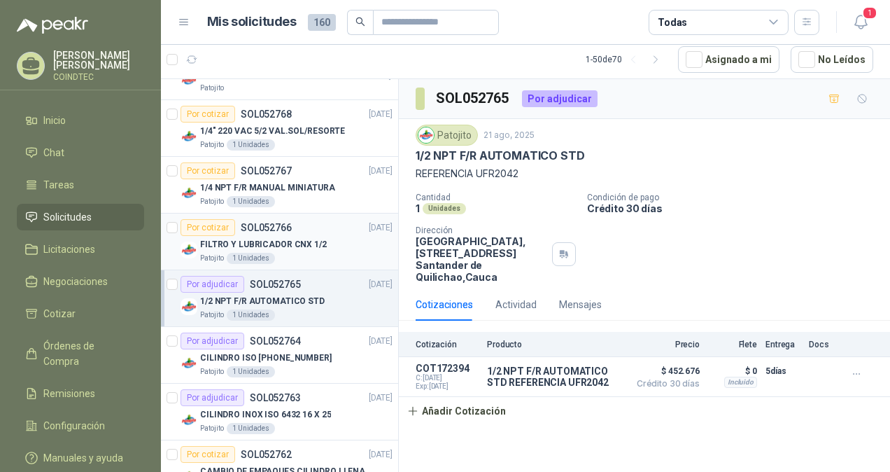
click at [323, 246] on div "FILTRO Y LUBRICADOR CNX 1/2" at bounding box center [296, 244] width 192 height 17
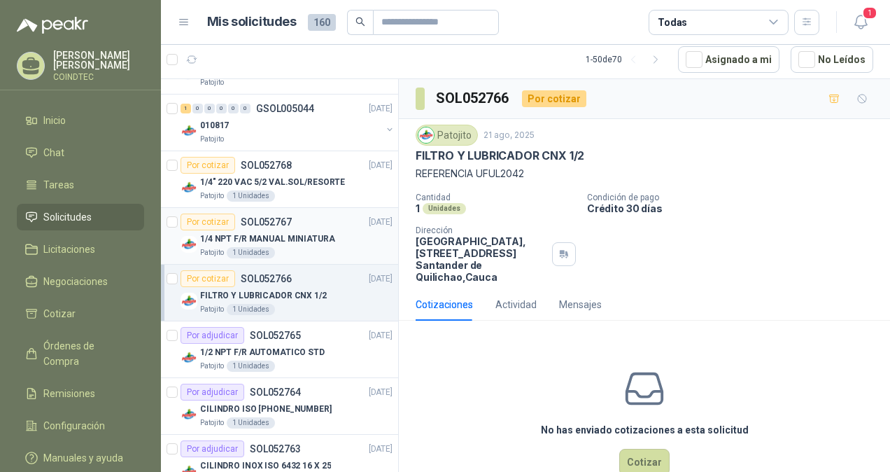
scroll to position [547, 0]
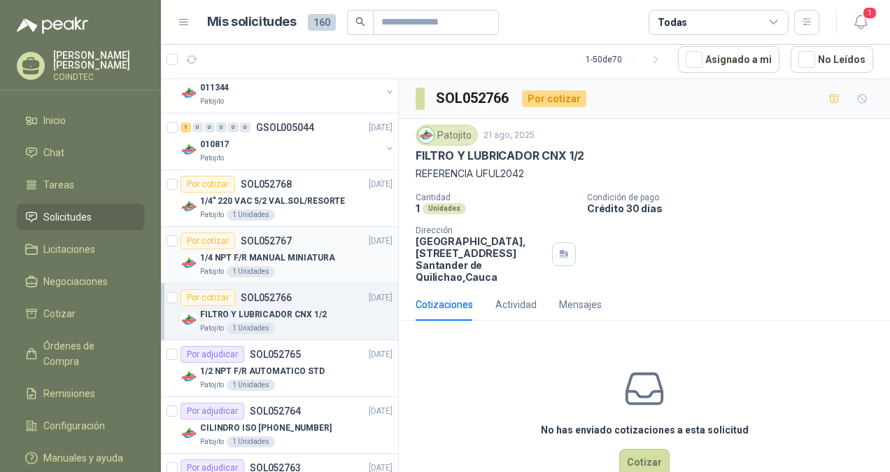
click at [325, 260] on p "1/4 NPT F/R MANUAL MINIATURA" at bounding box center [267, 257] width 135 height 13
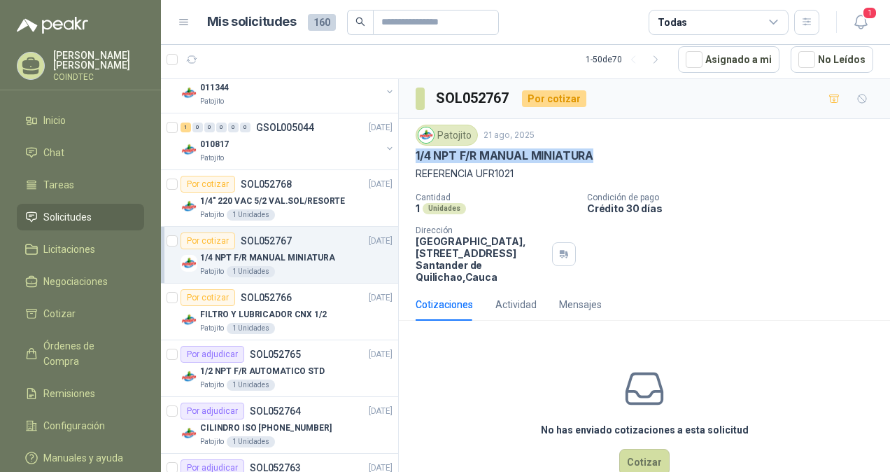
drag, startPoint x: 593, startPoint y: 153, endPoint x: 413, endPoint y: 151, distance: 179.8
click at [413, 151] on div "Patojito [DATE] 1/4 NPT F/R MANUAL MINIATURA REFERENCIA UFR1021 Cantidad 1 Unid…" at bounding box center [644, 203] width 491 height 169
drag, startPoint x: 505, startPoint y: 174, endPoint x: 417, endPoint y: 168, distance: 88.3
click at [417, 168] on p "REFERENCIA UFR1021" at bounding box center [645, 173] width 458 height 15
click at [614, 456] on div "No has enviado cotizaciones a esta solicitud Cotizar" at bounding box center [644, 421] width 491 height 178
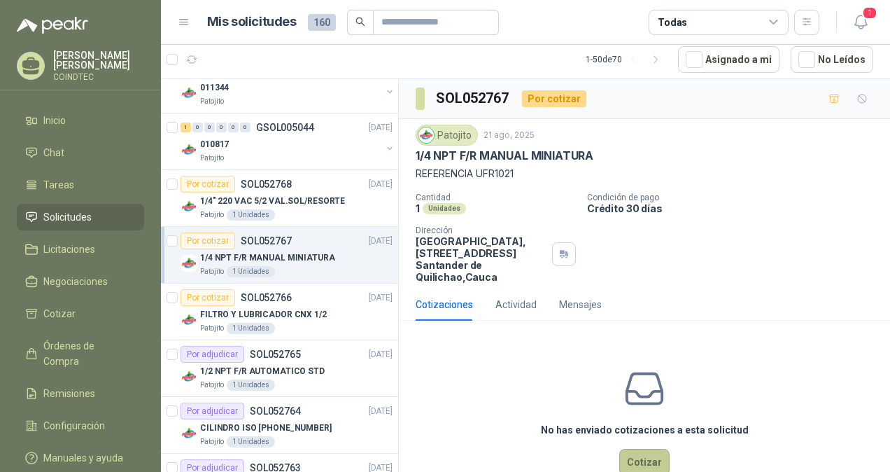
click at [626, 456] on button "Cotizar" at bounding box center [644, 462] width 50 height 27
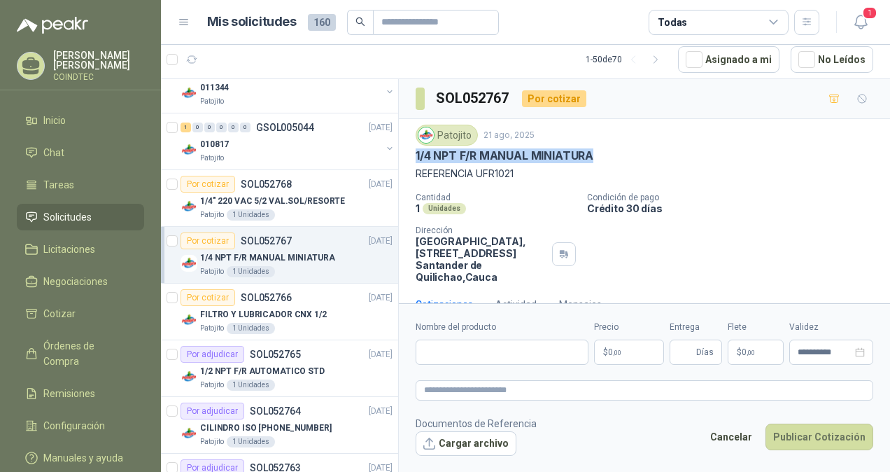
drag, startPoint x: 601, startPoint y: 150, endPoint x: 417, endPoint y: 158, distance: 184.2
click at [417, 158] on div "1/4 NPT F/R MANUAL MINIATURA" at bounding box center [645, 155] width 458 height 15
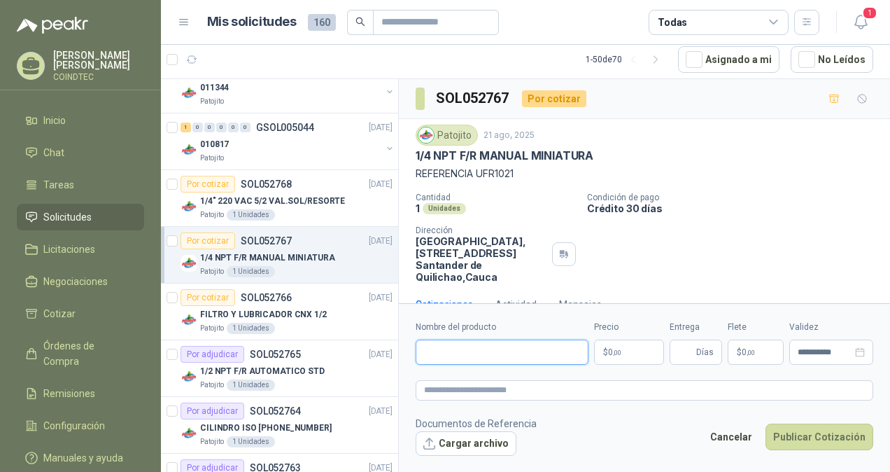
click at [436, 344] on input "Nombre del producto" at bounding box center [502, 351] width 173 height 25
paste input "**********"
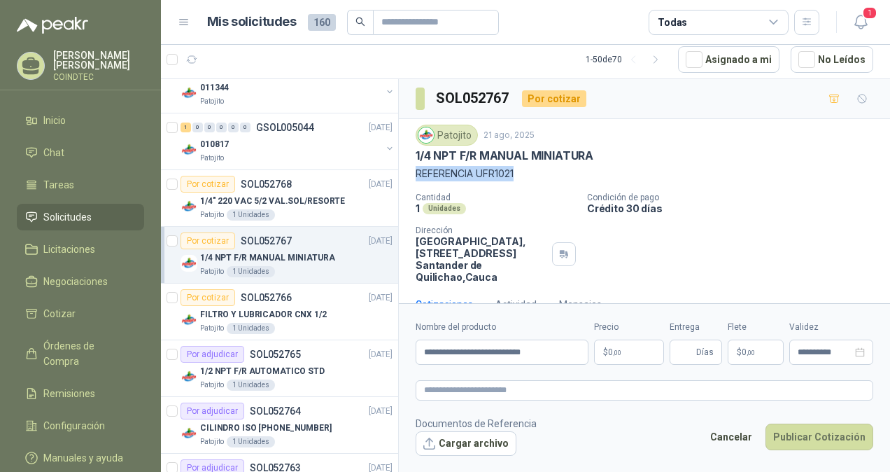
drag, startPoint x: 518, startPoint y: 170, endPoint x: 411, endPoint y: 171, distance: 107.8
click at [411, 171] on div "Patojito [DATE] 1/4 NPT F/R MANUAL MINIATURA REFERENCIA UFR1021 Cantidad 1 Unid…" at bounding box center [644, 203] width 491 height 169
click at [570, 353] on input "**********" at bounding box center [502, 351] width 173 height 25
paste input "**********"
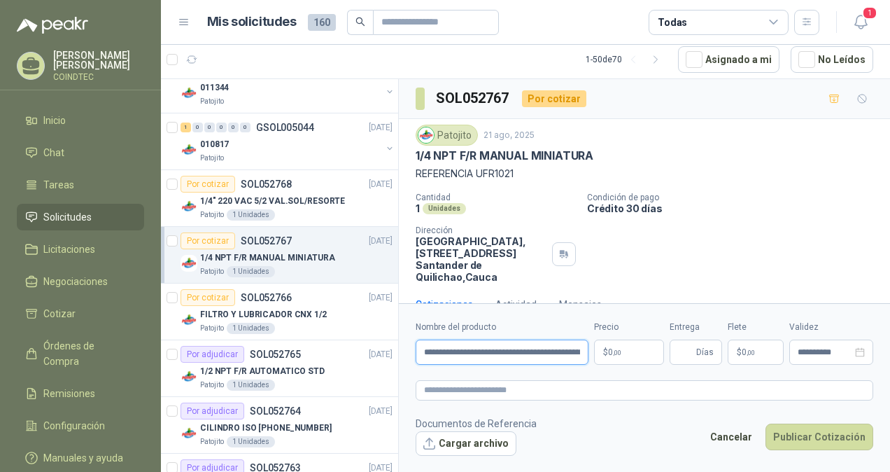
scroll to position [0, 59]
type input "**********"
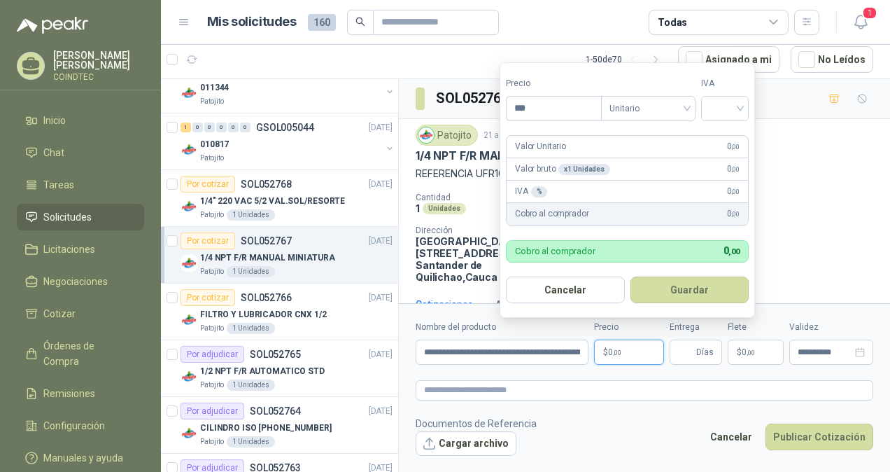
click at [623, 348] on p "$ 0 ,00" at bounding box center [629, 351] width 70 height 25
click at [553, 113] on input "***" at bounding box center [554, 109] width 94 height 24
type input "*********"
click at [733, 106] on input "search" at bounding box center [724, 107] width 31 height 21
click at [726, 135] on div "19%" at bounding box center [728, 138] width 26 height 15
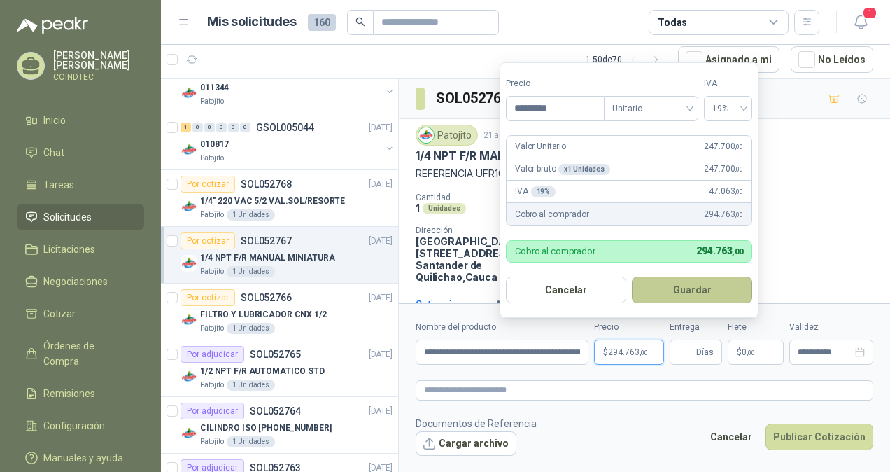
click at [679, 285] on button "Guardar" at bounding box center [692, 289] width 120 height 27
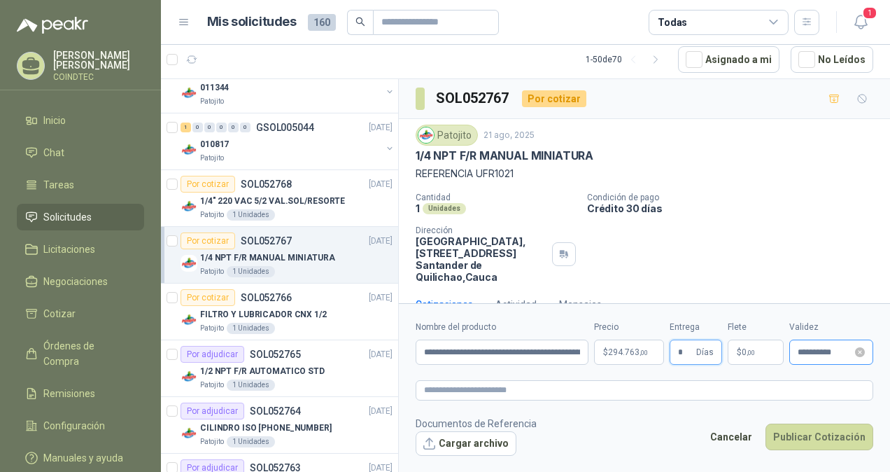
type input "*"
click at [821, 350] on input "**********" at bounding box center [825, 352] width 55 height 9
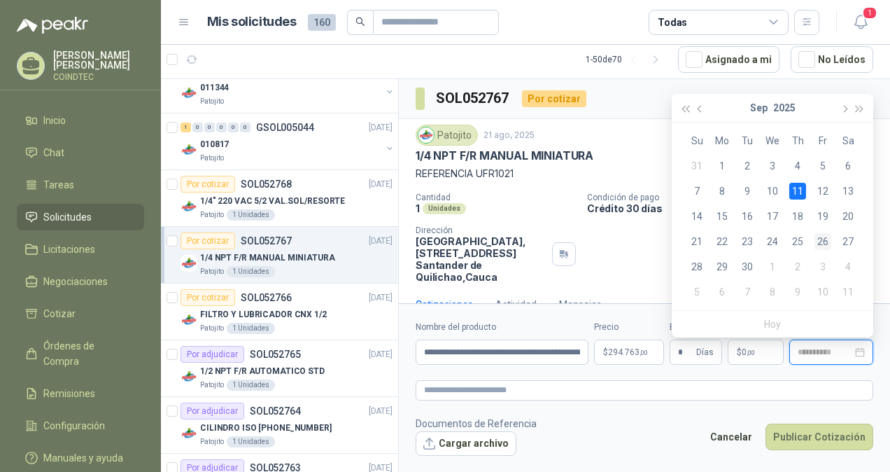
type input "**********"
click at [825, 241] on div "26" at bounding box center [822, 241] width 17 height 17
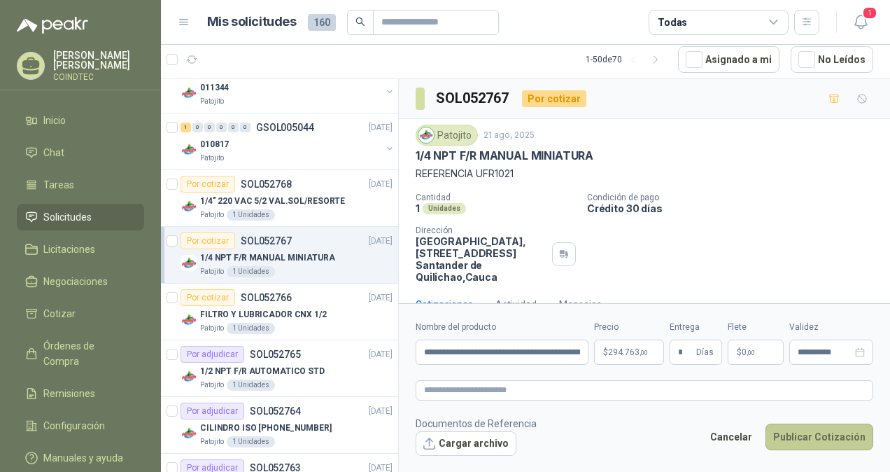
click at [805, 440] on button "Publicar Cotización" at bounding box center [819, 436] width 108 height 27
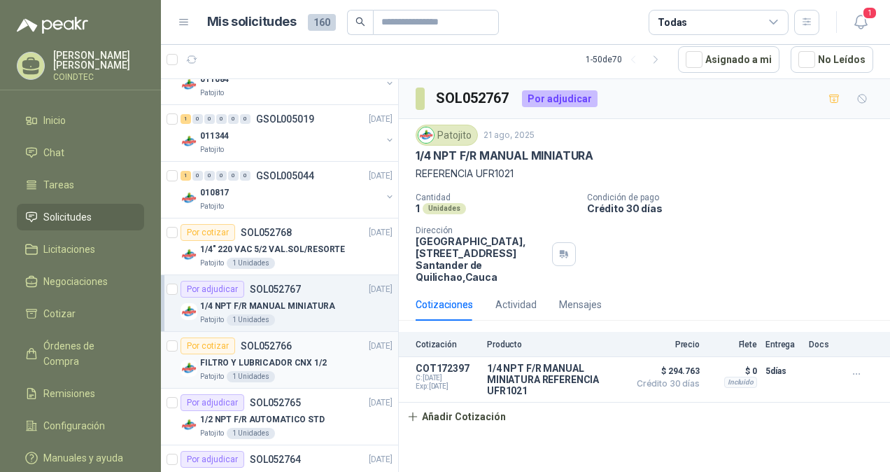
scroll to position [477, 0]
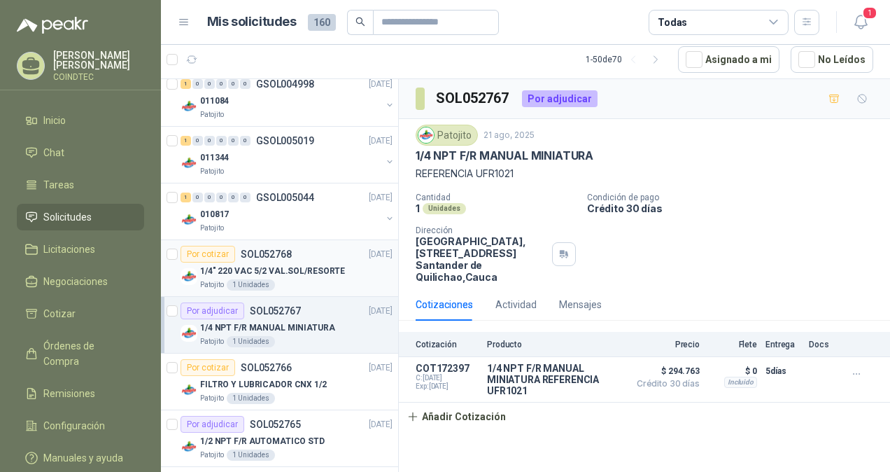
click at [331, 283] on div "Patojito 1 Unidades" at bounding box center [296, 284] width 192 height 11
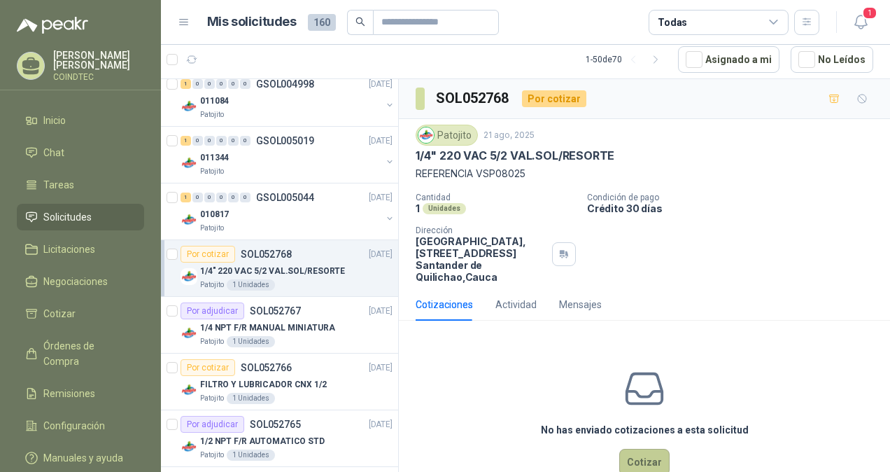
click at [623, 451] on button "Cotizar" at bounding box center [644, 462] width 50 height 27
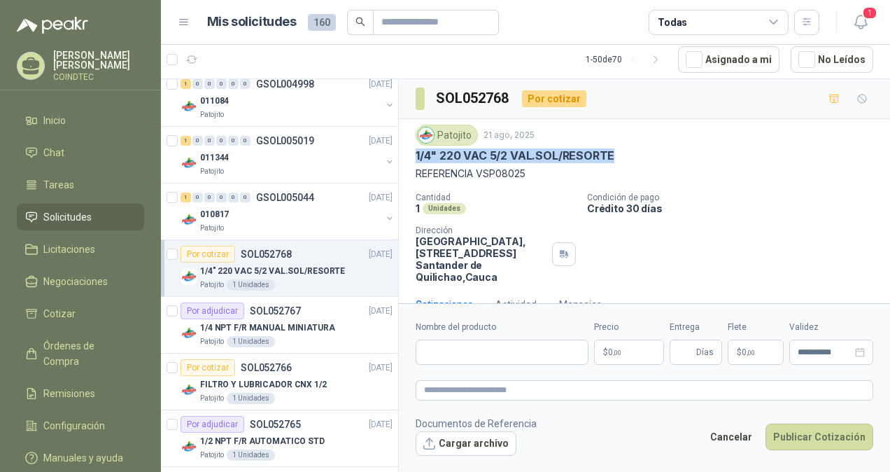
drag, startPoint x: 612, startPoint y: 157, endPoint x: 409, endPoint y: 159, distance: 202.2
click at [409, 159] on div "Patojito [DATE] 1/4" 220 VAC 5/2 VAL.SOL/RESORTE REFERENCIA VSP08025 Cantidad 1…" at bounding box center [644, 203] width 491 height 169
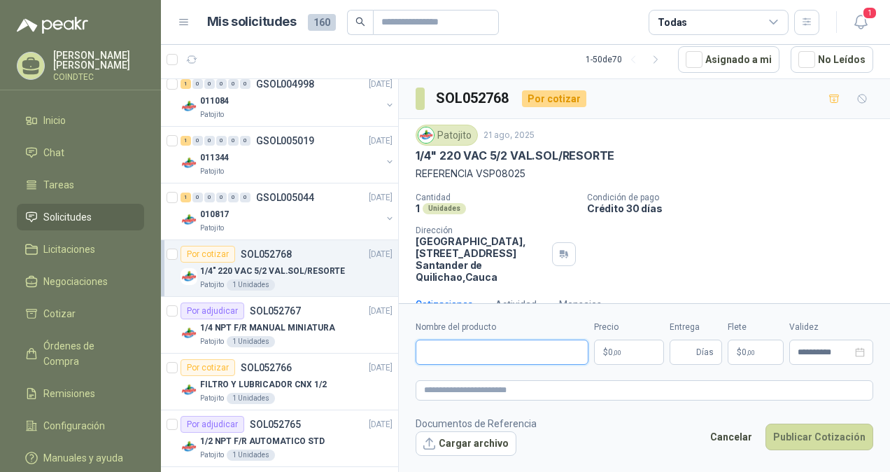
click at [433, 348] on input "Nombre del producto" at bounding box center [502, 351] width 173 height 25
paste input "**********"
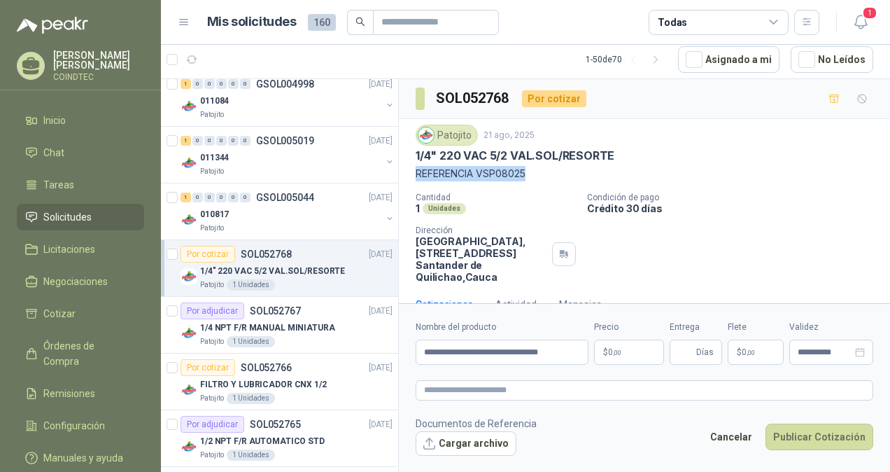
drag, startPoint x: 529, startPoint y: 171, endPoint x: 414, endPoint y: 173, distance: 114.8
click at [414, 173] on div "Patojito [DATE] 1/4" 220 VAC 5/2 VAL.SOL/RESORTE REFERENCIA VSP08025 Cantidad 1…" at bounding box center [644, 203] width 491 height 169
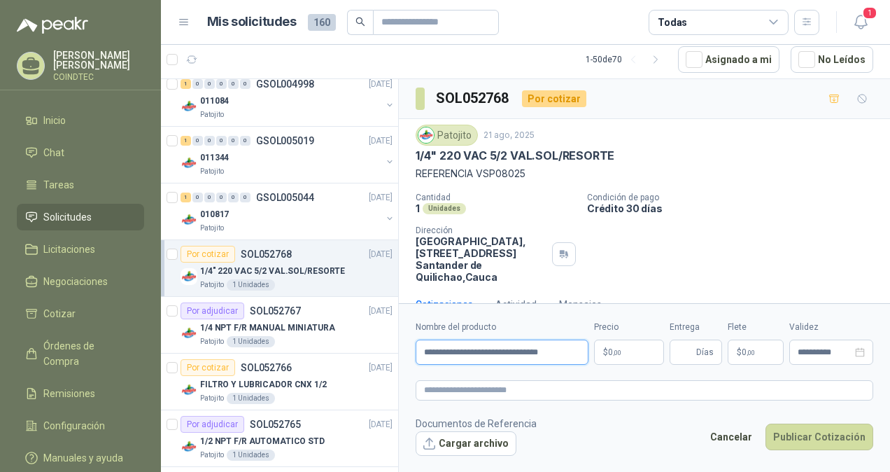
click at [571, 350] on input "**********" at bounding box center [502, 351] width 173 height 25
paste input "**********"
drag, startPoint x: 579, startPoint y: 351, endPoint x: 353, endPoint y: 355, distance: 226.7
click at [353, 355] on div "Solicitudes de nuevos compradores Por cotizar SOL053422 [DATE] LLAVE IMPACTO CU…" at bounding box center [525, 275] width 729 height 394
type input "**********"
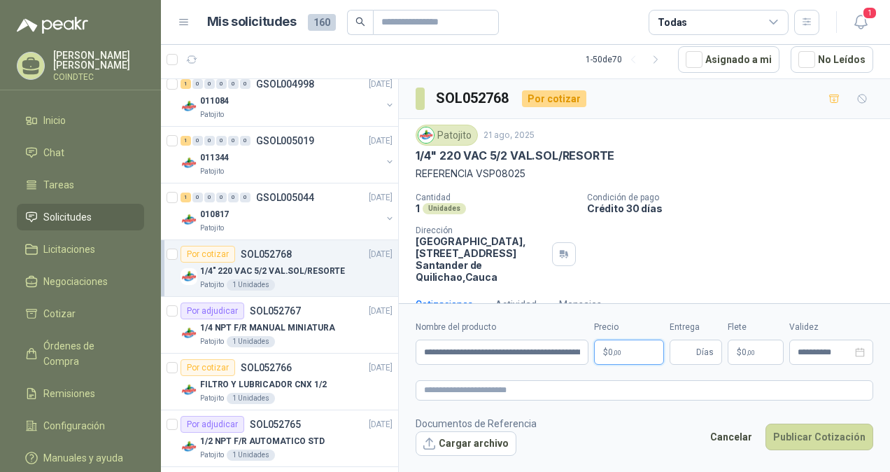
click at [628, 356] on p "$ 0 ,00" at bounding box center [629, 351] width 70 height 25
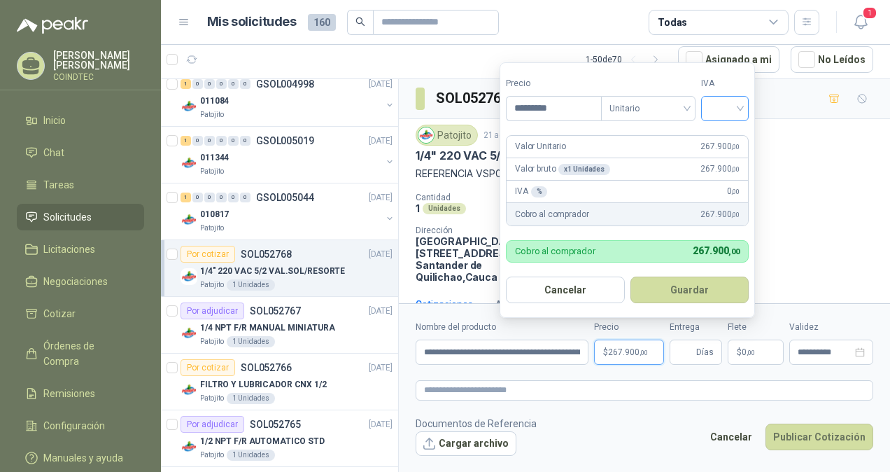
type input "*********"
click at [719, 101] on input "search" at bounding box center [724, 107] width 31 height 21
click at [714, 134] on div "19%" at bounding box center [728, 138] width 43 height 22
click at [681, 292] on button "Guardar" at bounding box center [692, 289] width 120 height 27
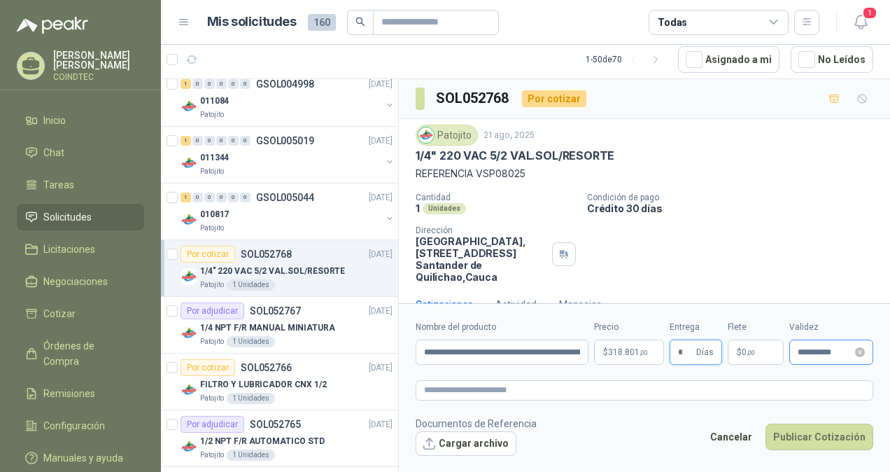
type input "*"
click at [819, 349] on input "**********" at bounding box center [825, 352] width 55 height 9
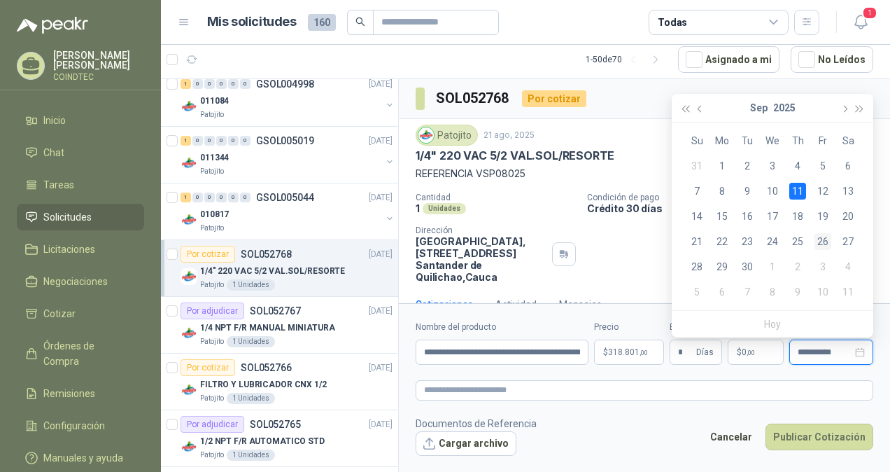
type input "**********"
click at [826, 234] on div "26" at bounding box center [822, 241] width 17 height 17
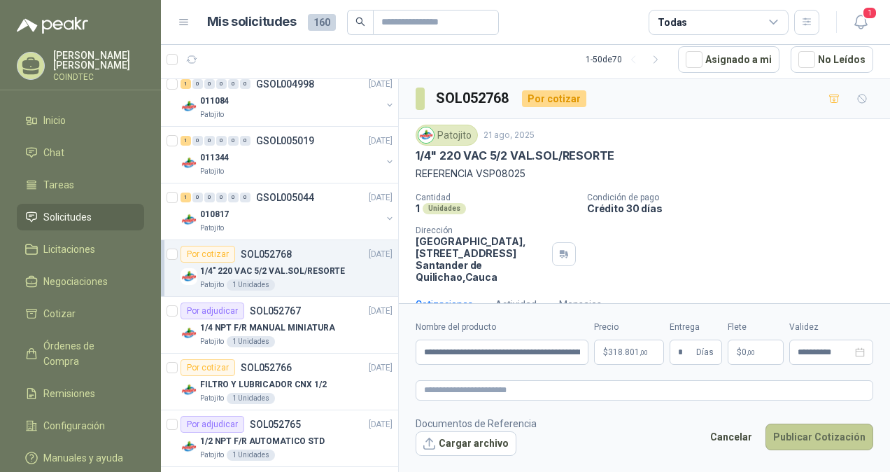
click at [816, 435] on button "Publicar Cotización" at bounding box center [819, 436] width 108 height 27
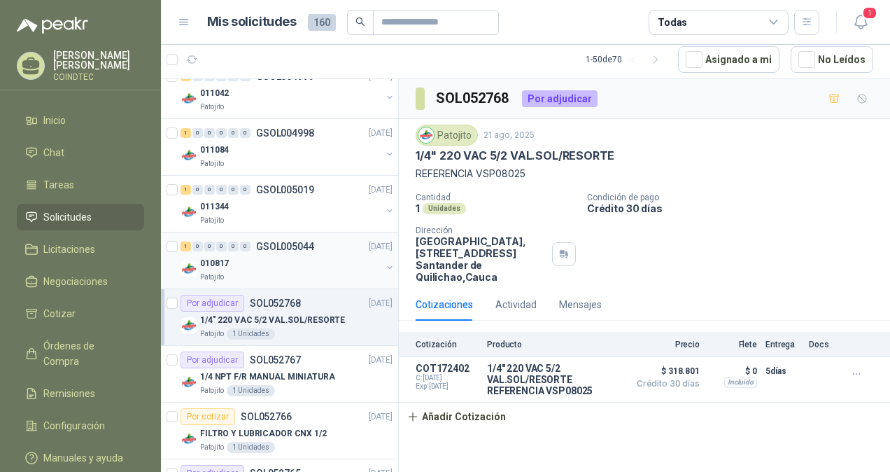
scroll to position [407, 0]
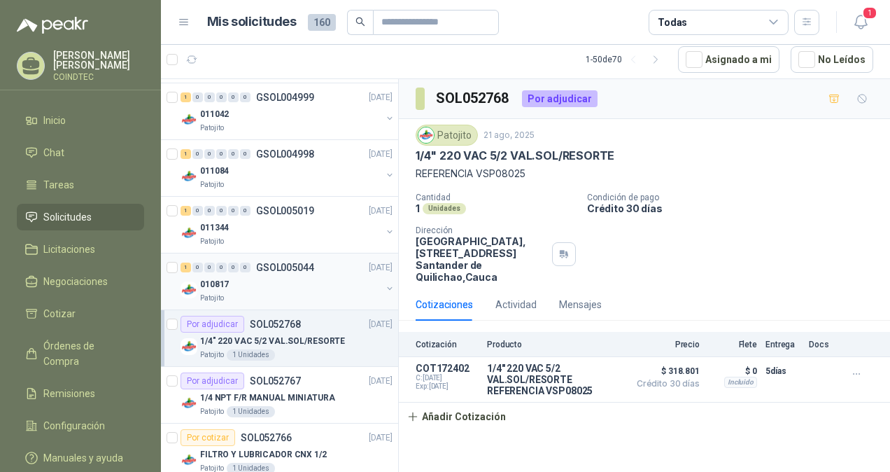
click at [287, 284] on div "010817" at bounding box center [290, 284] width 181 height 17
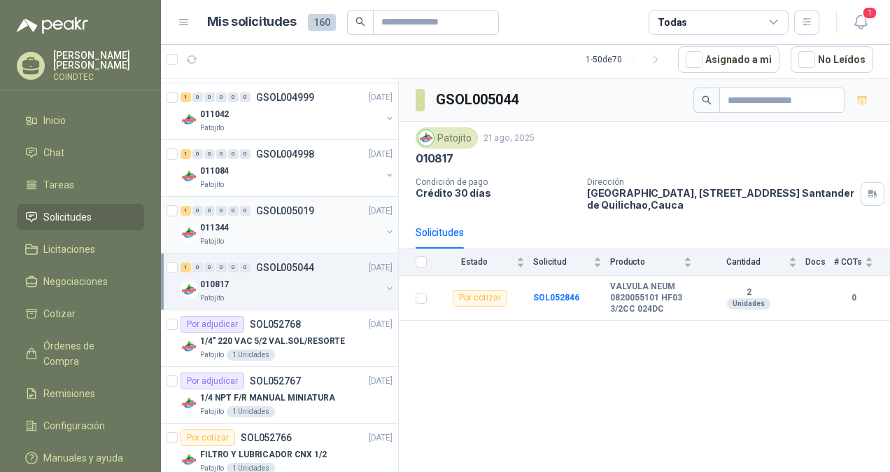
click at [288, 224] on div "011344" at bounding box center [290, 227] width 181 height 17
click at [263, 278] on div "010817" at bounding box center [290, 284] width 181 height 17
drag, startPoint x: 442, startPoint y: 157, endPoint x: 411, endPoint y: 157, distance: 30.1
click at [411, 157] on div "Patojito [DATE] 010817 Condición de pago Crédito 30 días Dirección Parque Indus…" at bounding box center [644, 169] width 491 height 94
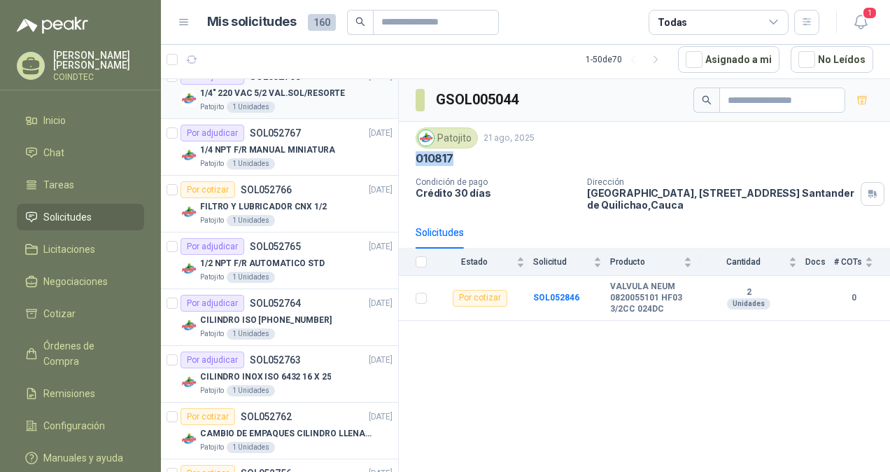
scroll to position [687, 0]
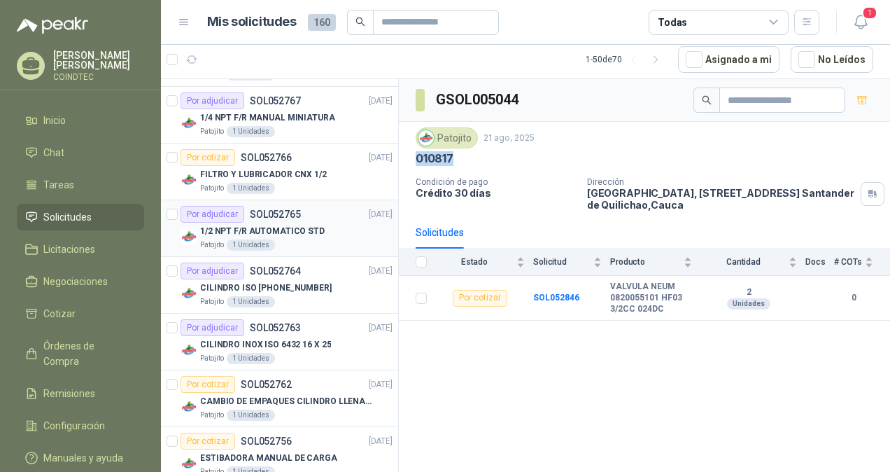
click at [304, 209] on div "Por adjudicar SOL052765 [DATE]" at bounding box center [287, 214] width 212 height 17
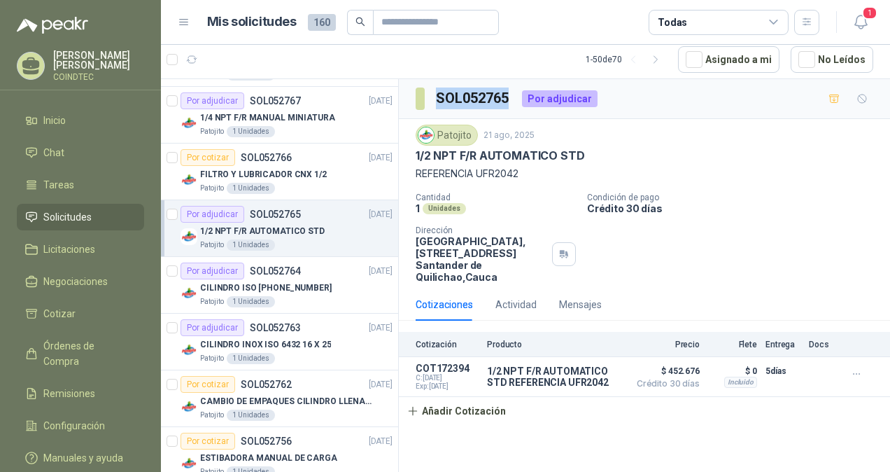
drag, startPoint x: 507, startPoint y: 97, endPoint x: 439, endPoint y: 97, distance: 67.9
click at [439, 97] on h3 "SOL052765" at bounding box center [473, 98] width 75 height 22
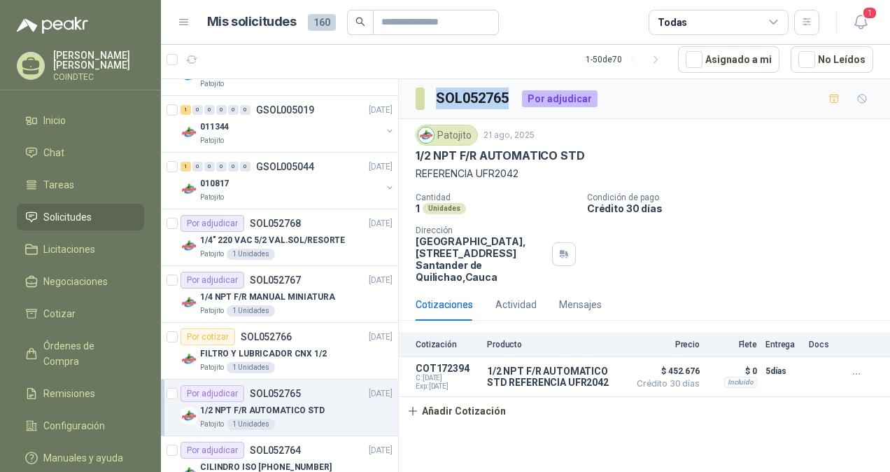
scroll to position [477, 0]
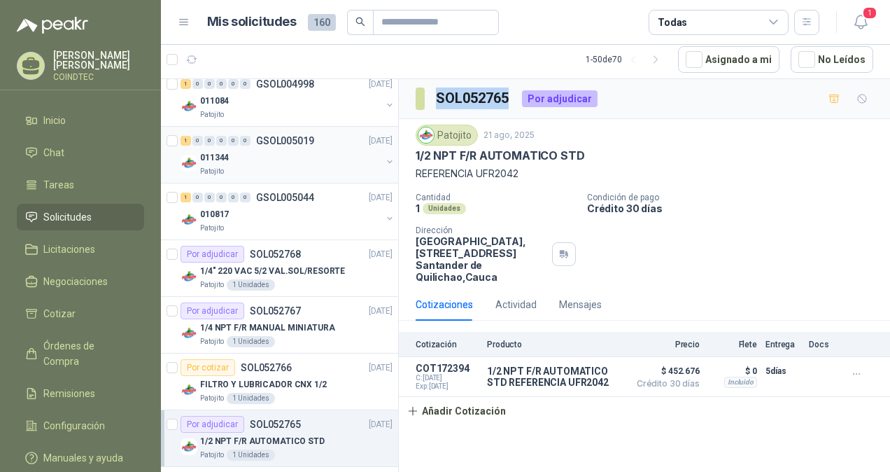
click at [292, 166] on div "Patojito" at bounding box center [290, 171] width 181 height 11
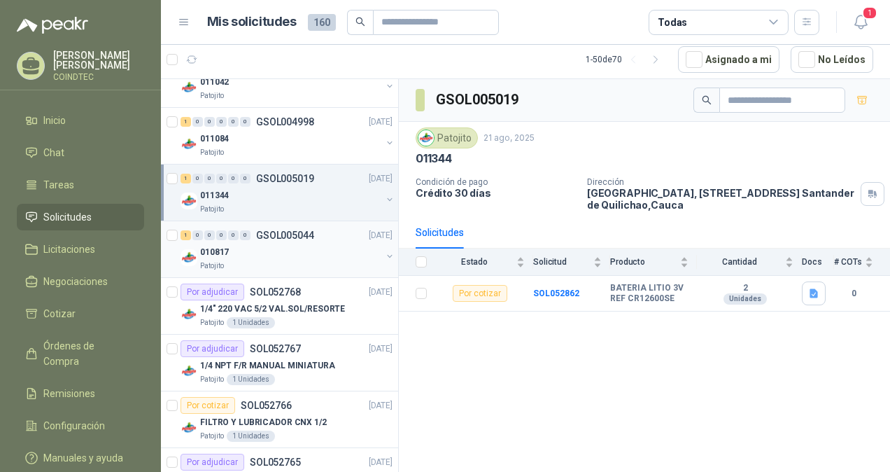
scroll to position [407, 0]
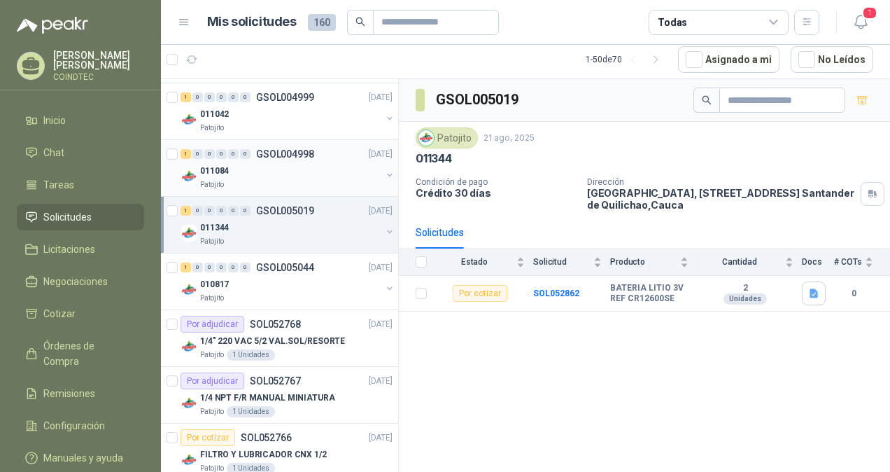
click at [283, 169] on div "011084" at bounding box center [290, 170] width 181 height 17
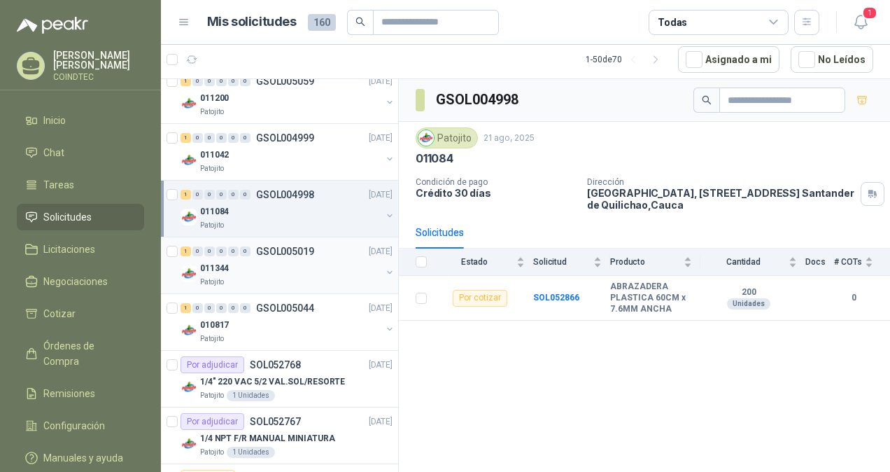
scroll to position [337, 0]
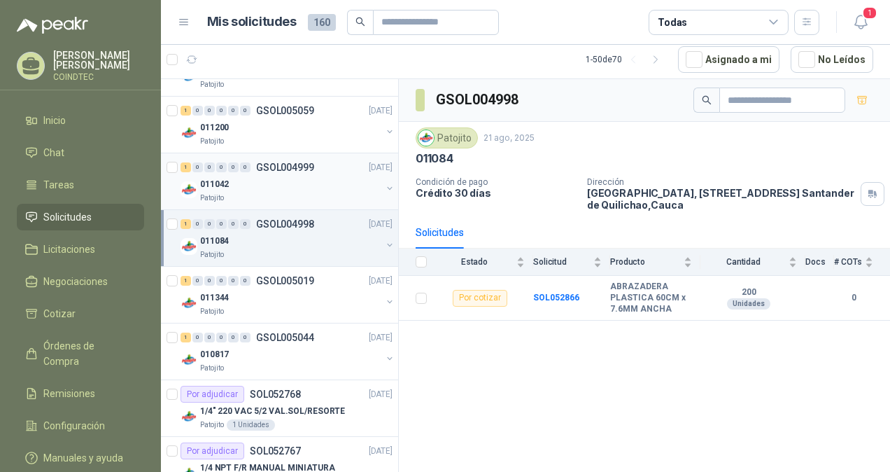
click at [297, 197] on div "Patojito" at bounding box center [290, 197] width 181 height 11
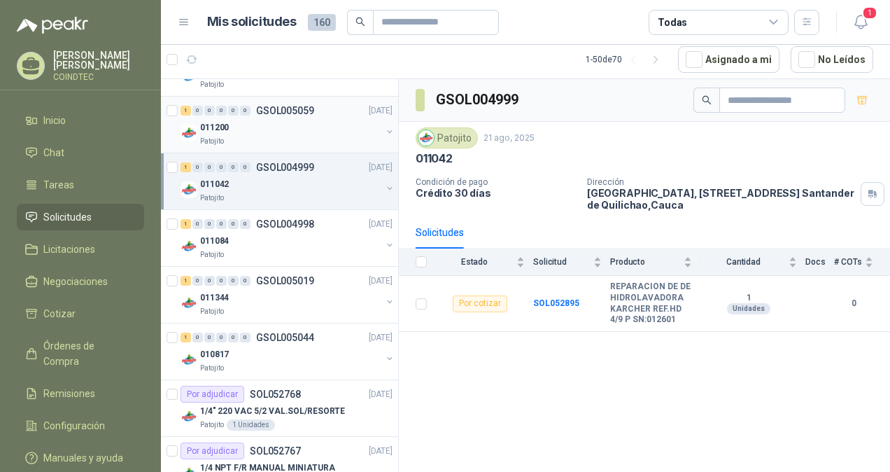
click at [295, 122] on div "011200" at bounding box center [290, 127] width 181 height 17
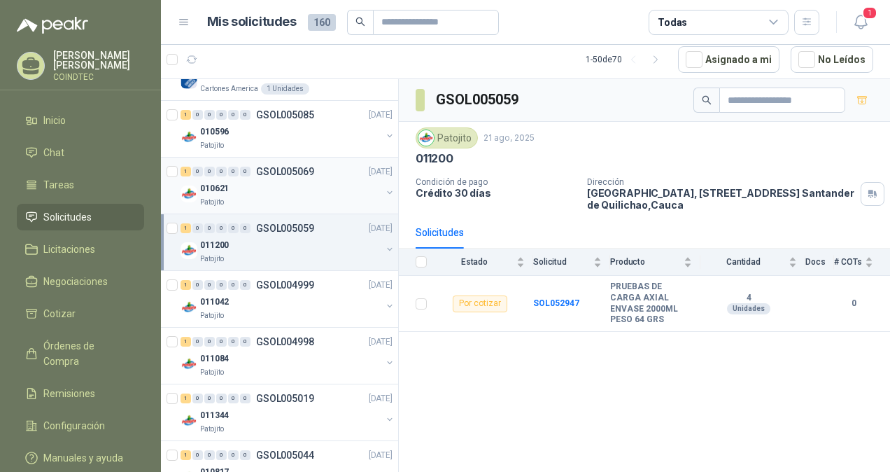
scroll to position [197, 0]
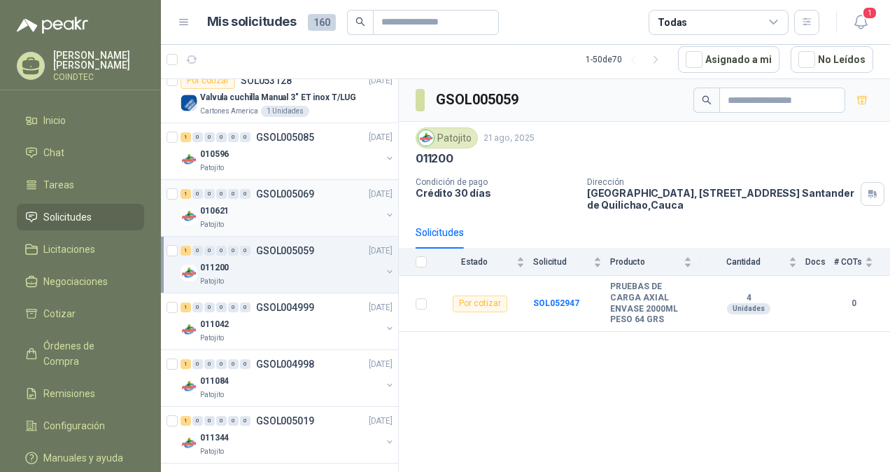
click at [269, 210] on div "010621" at bounding box center [290, 210] width 181 height 17
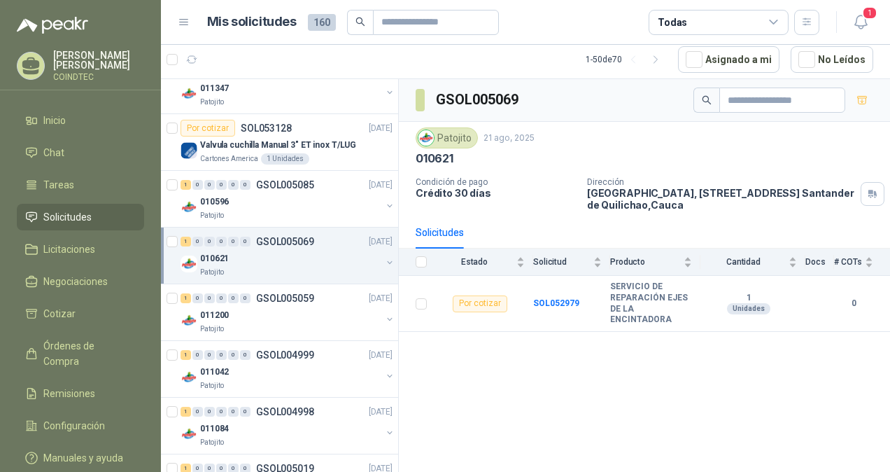
scroll to position [127, 0]
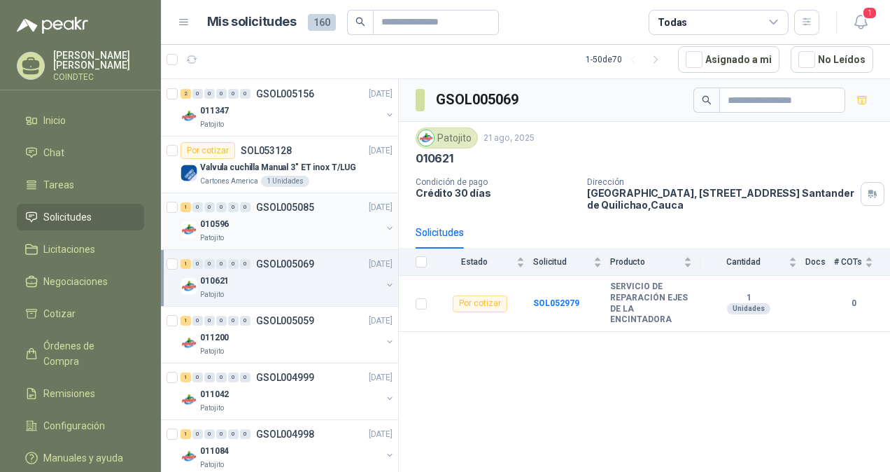
click at [276, 229] on div "010596" at bounding box center [290, 224] width 181 height 17
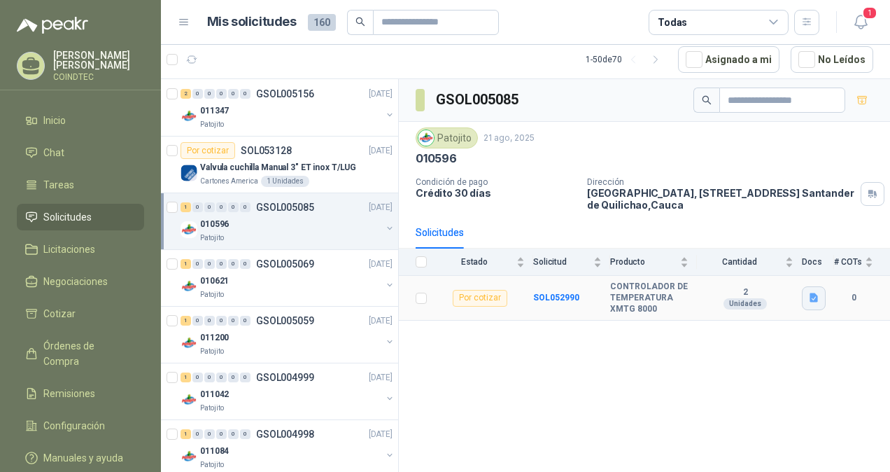
click at [814, 296] on icon "button" at bounding box center [814, 297] width 8 height 9
click at [760, 260] on button "Controladores de Temperatura.docx" at bounding box center [733, 264] width 167 height 15
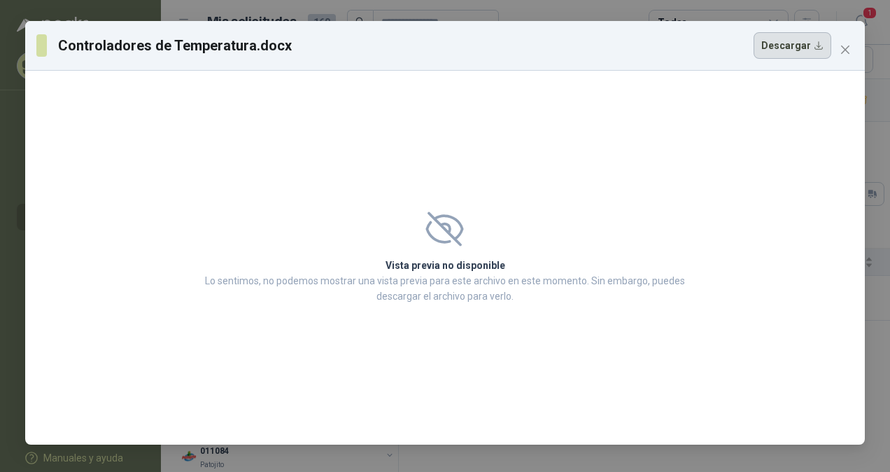
click at [807, 45] on button "Descargar" at bounding box center [793, 45] width 78 height 27
click at [843, 38] on button "Close" at bounding box center [845, 49] width 22 height 22
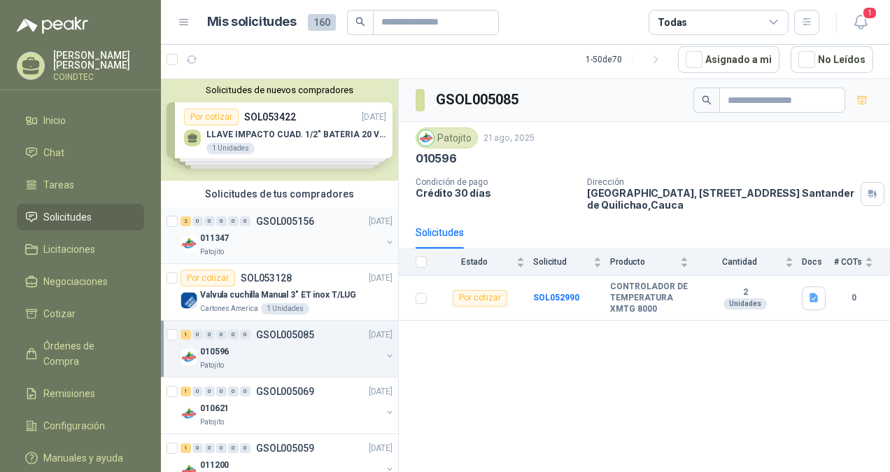
click at [252, 235] on div "011347" at bounding box center [290, 237] width 181 height 17
